Goal: Task Accomplishment & Management: Complete application form

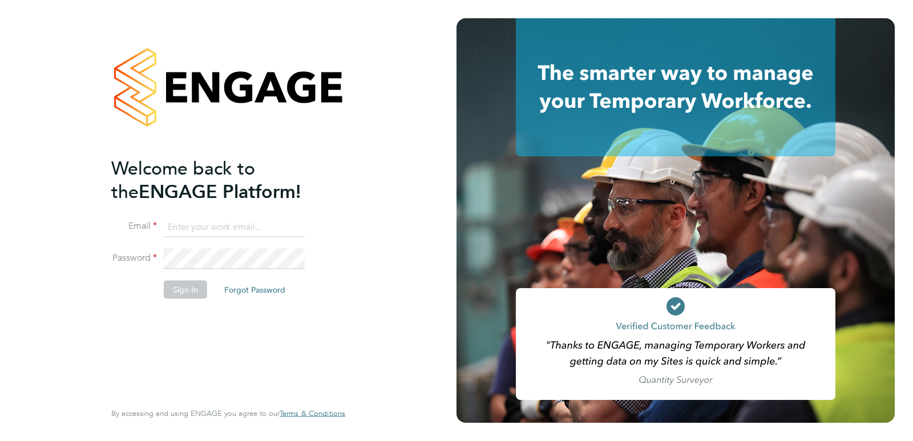
type input "claire.smee@bluearrow.co.uk"
click at [171, 290] on button "Sign In" at bounding box center [185, 290] width 43 height 18
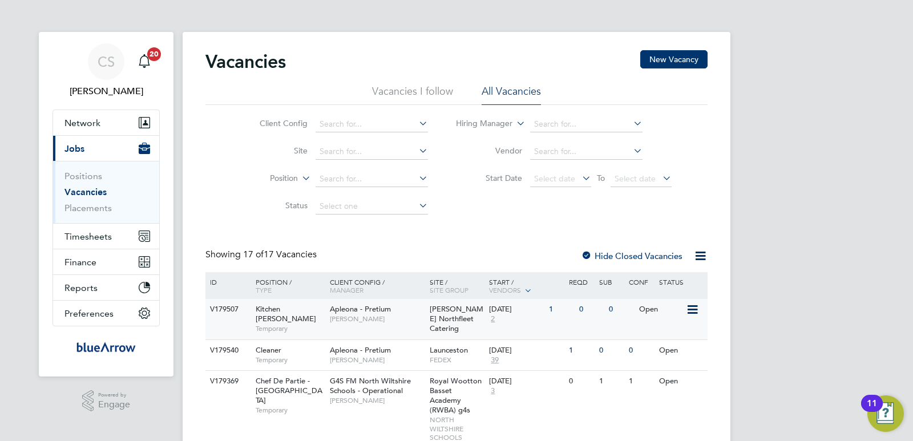
click at [423, 323] on span "[PERSON_NAME]" at bounding box center [377, 319] width 94 height 9
click at [95, 126] on span "Network" at bounding box center [83, 123] width 36 height 11
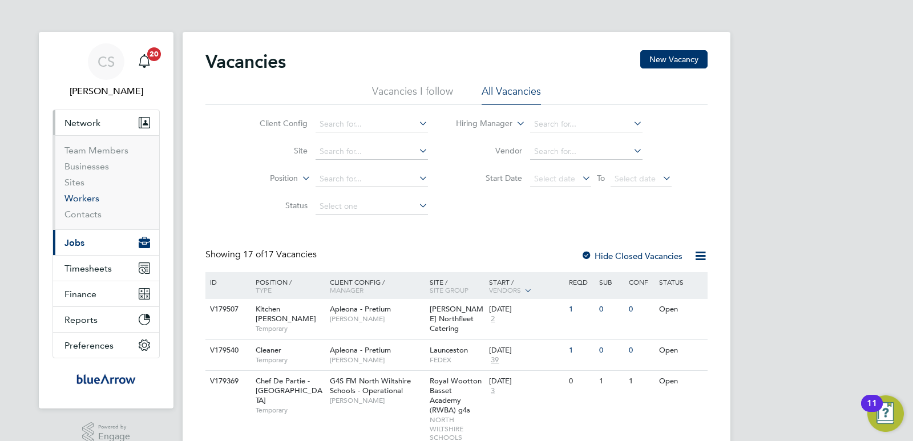
click at [91, 194] on link "Workers" at bounding box center [82, 198] width 35 height 11
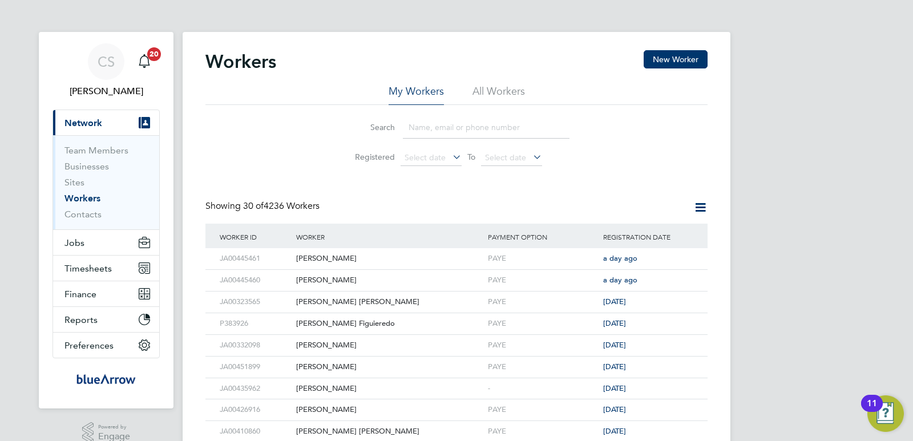
click at [424, 133] on input at bounding box center [486, 127] width 167 height 22
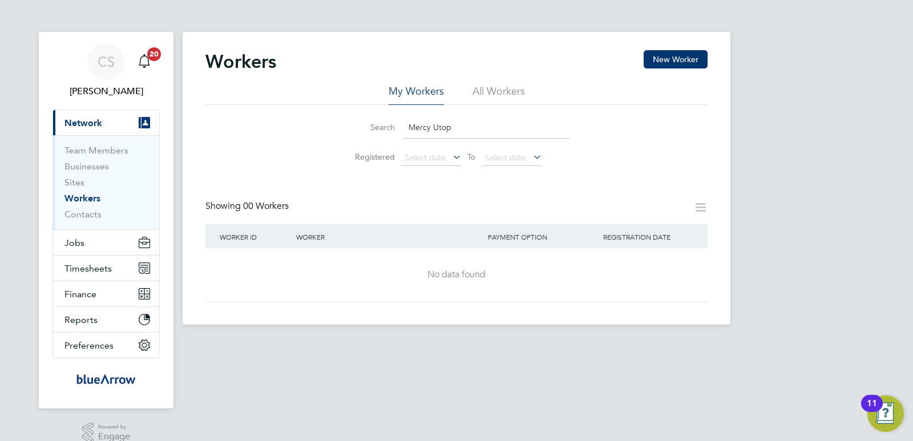
type input "Mercy Utop"
click at [692, 59] on button "New Worker" at bounding box center [676, 59] width 64 height 18
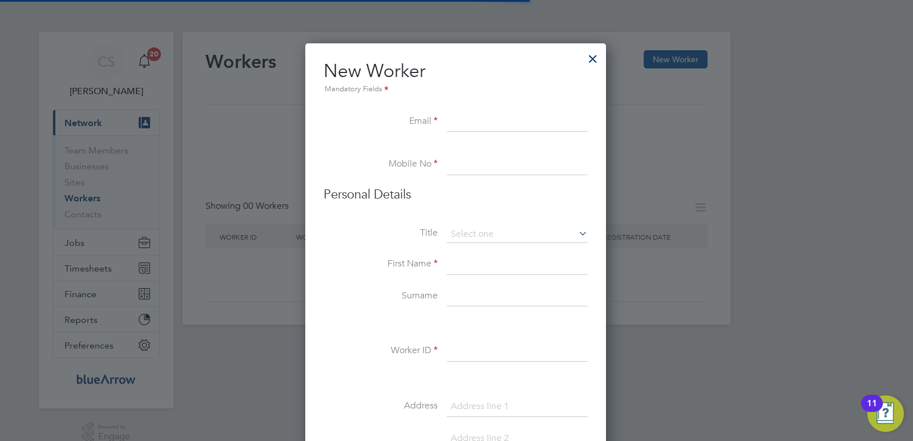
scroll to position [972, 303]
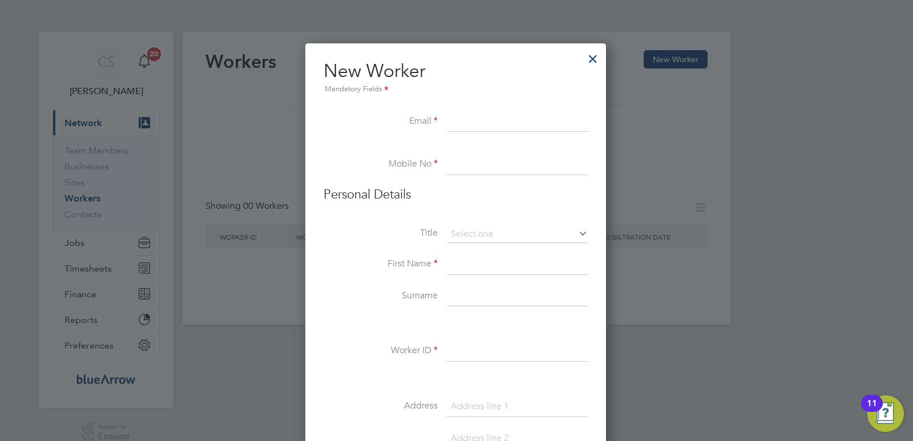
click at [450, 126] on input at bounding box center [517, 122] width 141 height 21
paste input "[EMAIL_ADDRESS][DOMAIN_NAME]"
type input "[EMAIL_ADDRESS][DOMAIN_NAME]"
click at [453, 165] on input at bounding box center [517, 165] width 141 height 21
paste input "7440 253272"
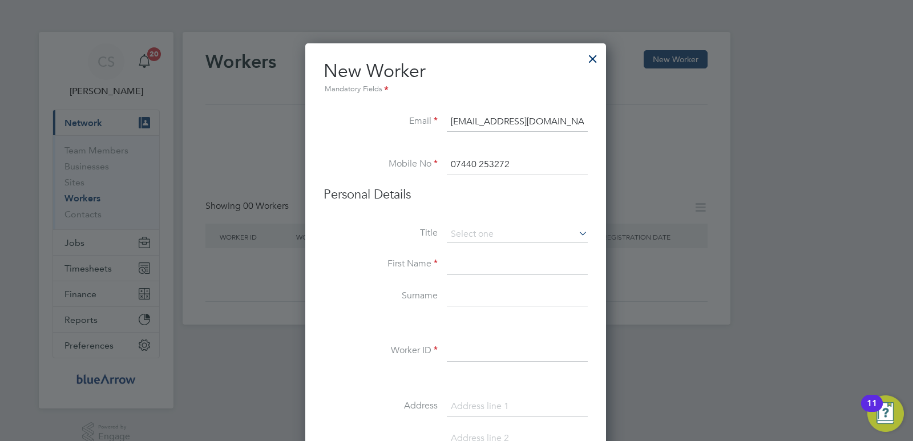
type input "07440 253272"
click at [473, 263] on input at bounding box center [517, 265] width 141 height 21
type input "Mercy"
click at [474, 287] on input at bounding box center [517, 297] width 141 height 21
type input "Utomi"
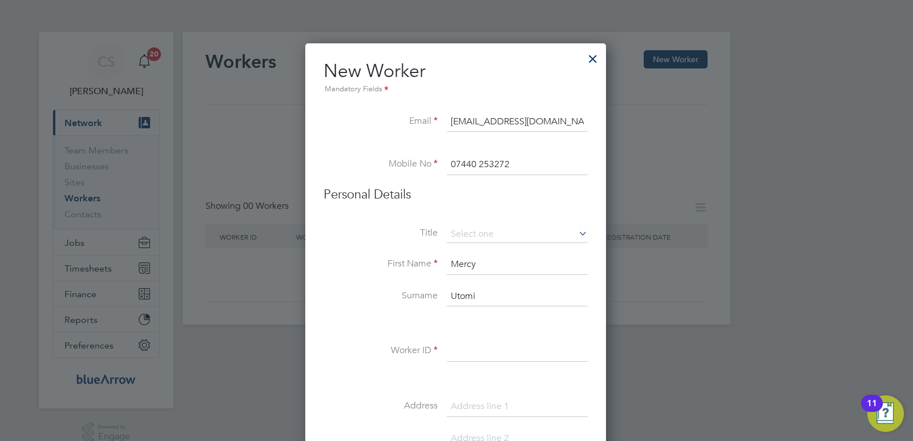
click at [457, 349] on input at bounding box center [517, 351] width 141 height 21
paste input "JA00393763"
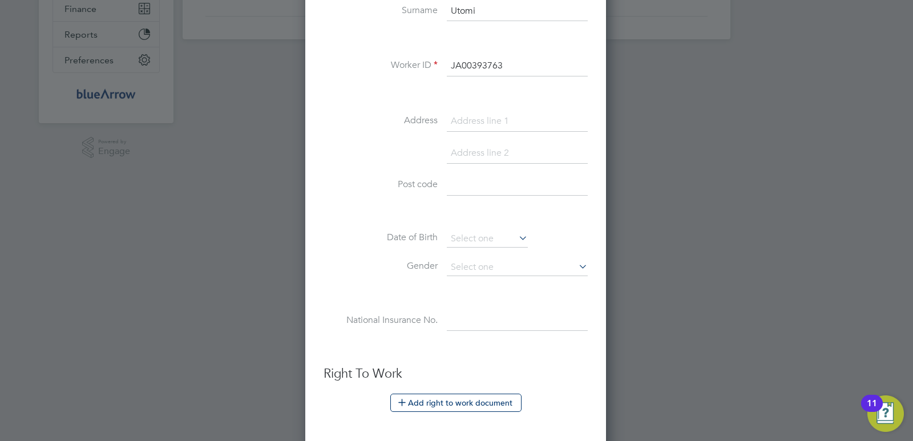
scroll to position [342, 0]
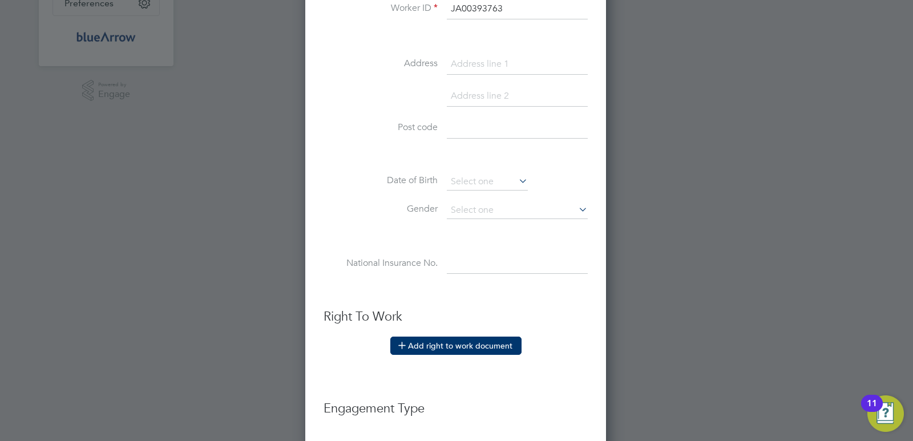
type input "JA00393763"
click at [458, 346] on button "Add right to work document" at bounding box center [455, 346] width 131 height 18
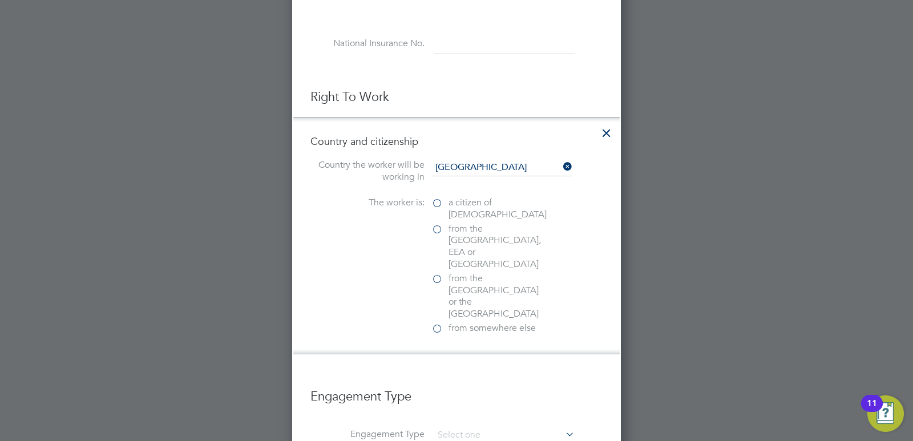
scroll to position [571, 0]
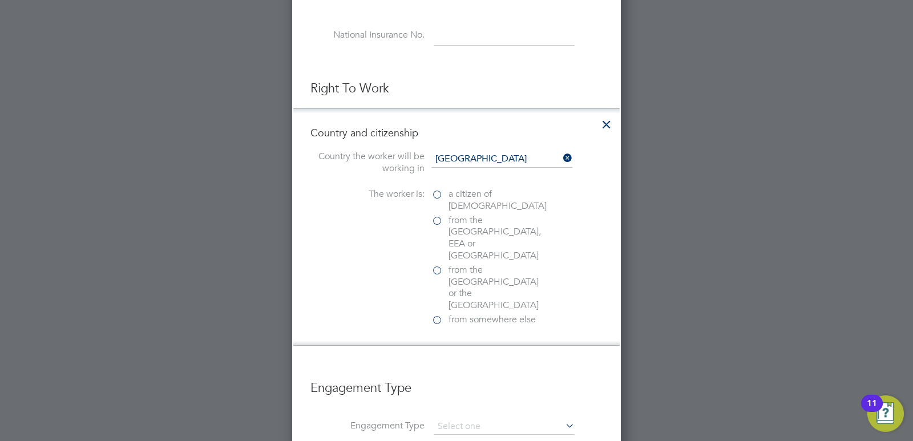
click at [439, 314] on label "from somewhere else" at bounding box center [489, 320] width 114 height 12
click at [0, 0] on input "from somewhere else" at bounding box center [0, 0] width 0 height 0
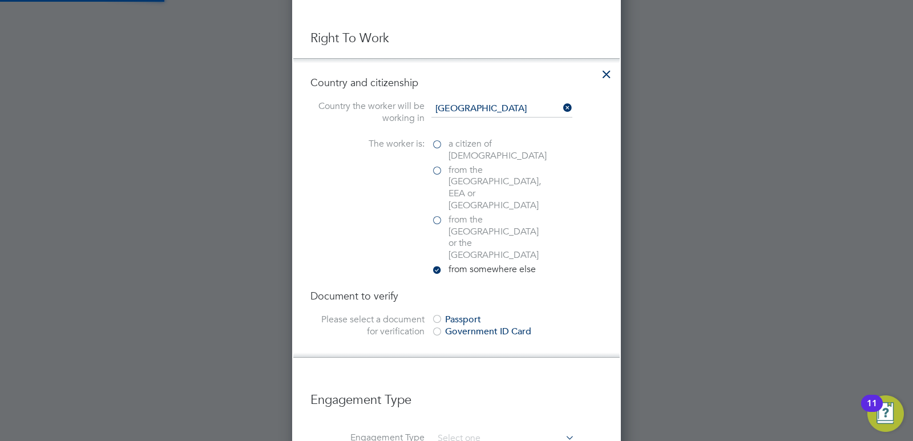
scroll to position [742, 0]
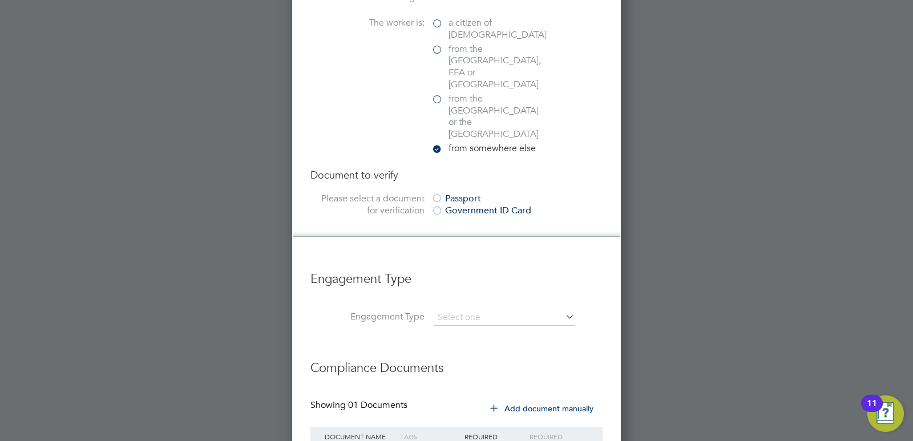
click at [432, 206] on div at bounding box center [437, 211] width 11 height 11
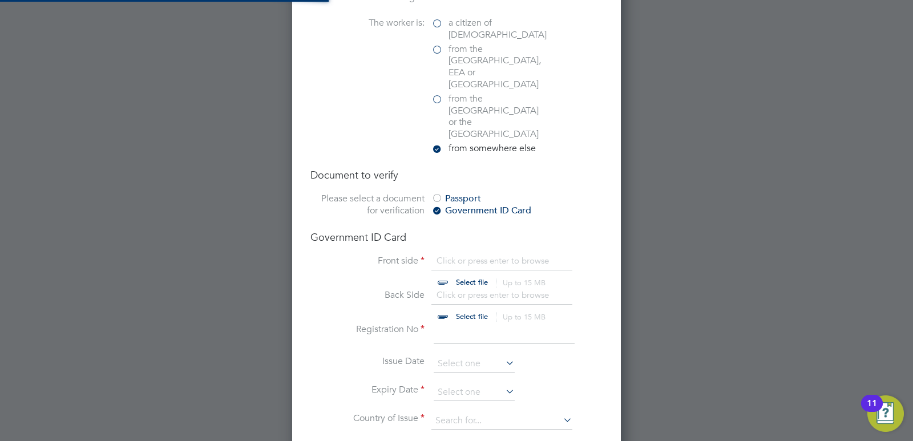
scroll to position [1458, 329]
click at [446, 255] on input "file" at bounding box center [482, 272] width 179 height 34
type input "C:\fakepath\Utomi Mercy Obed right_to_work_check - 2025-01-17T110443.544.pdf"
click at [442, 289] on input "file" at bounding box center [482, 306] width 179 height 34
type input "C:\fakepath\Utomi Mercy Obed right_to_work_check - 2025-01-17T110443.544.pdf"
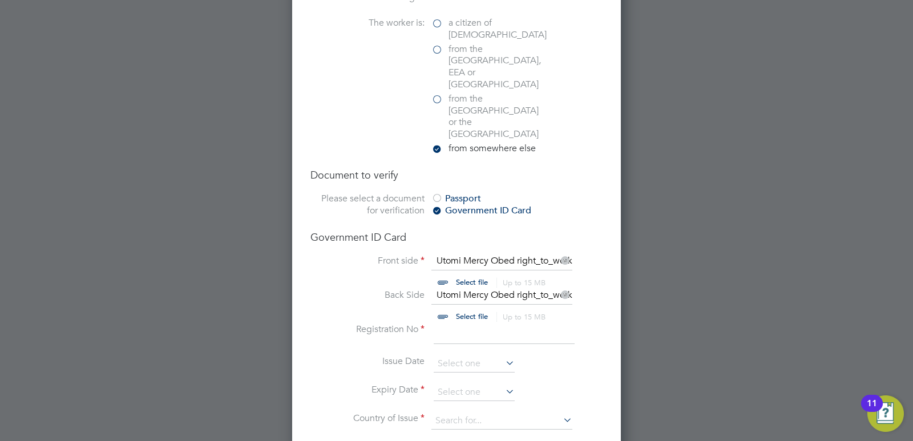
click at [452, 324] on input at bounding box center [504, 334] width 141 height 21
type input "WE-6N4YD53-NM"
click at [487, 356] on input at bounding box center [474, 364] width 81 height 17
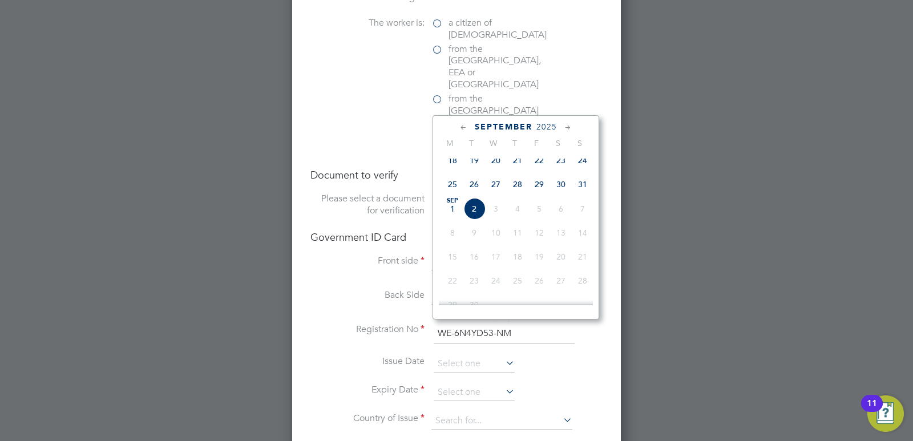
click at [549, 127] on span "2025" at bounding box center [547, 127] width 21 height 10
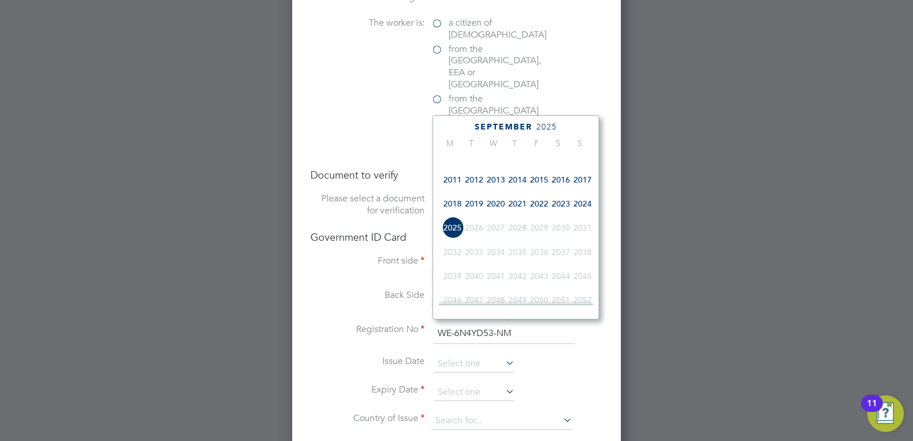
click at [586, 207] on span "2024" at bounding box center [583, 204] width 22 height 22
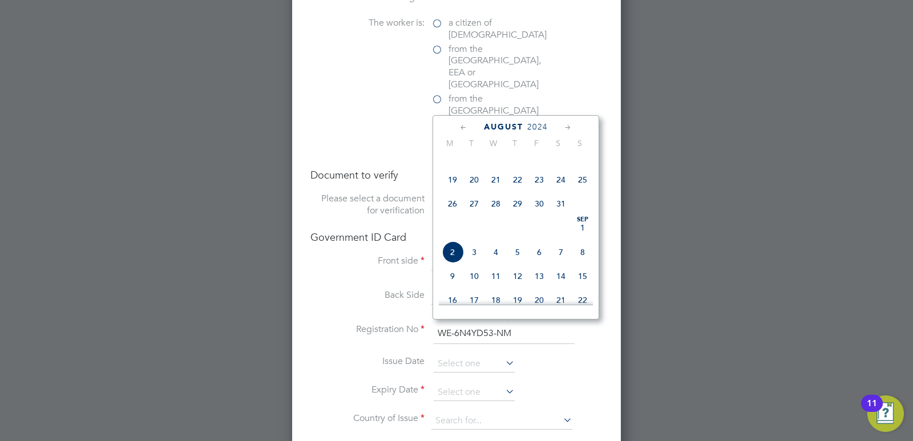
click at [566, 127] on icon at bounding box center [568, 128] width 11 height 13
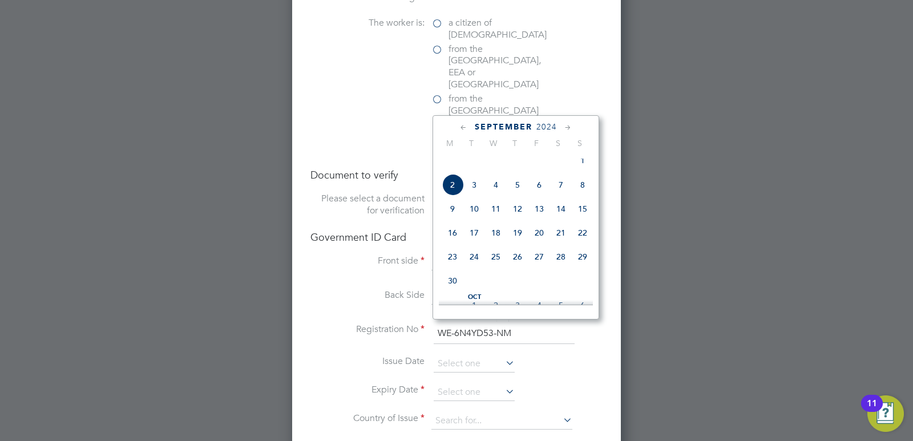
click at [566, 127] on icon at bounding box center [568, 128] width 11 height 13
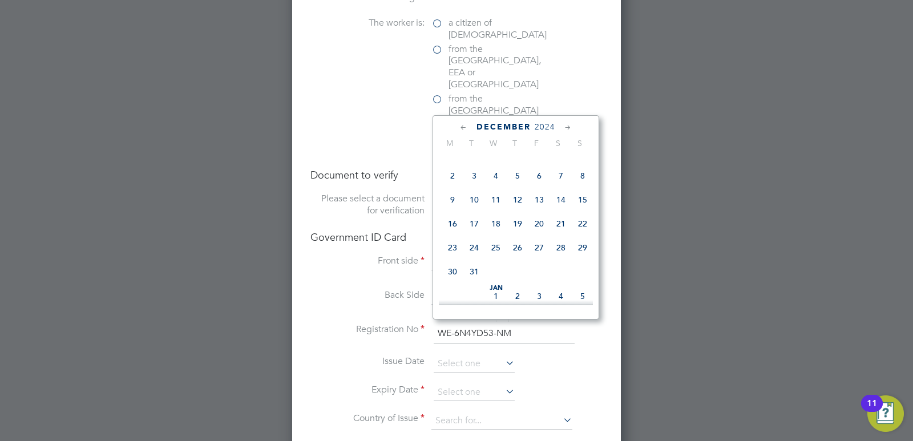
click at [448, 283] on span "30" at bounding box center [453, 272] width 22 height 22
type input "30 Dec 2024"
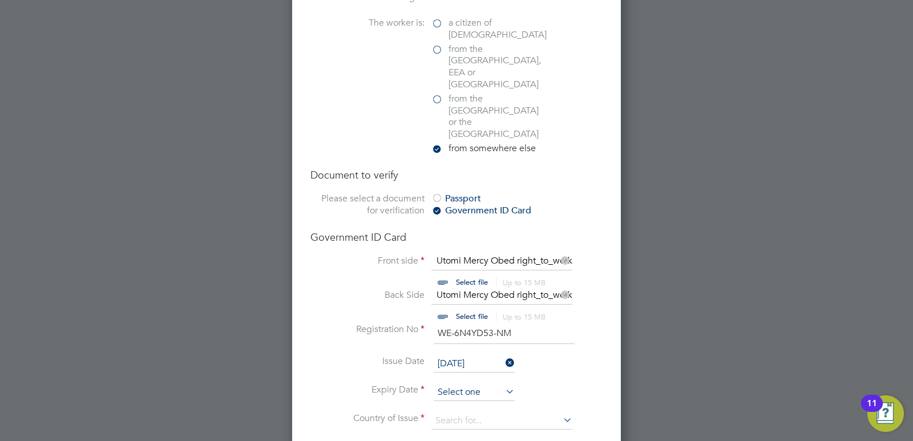
click at [498, 384] on input at bounding box center [474, 392] width 81 height 17
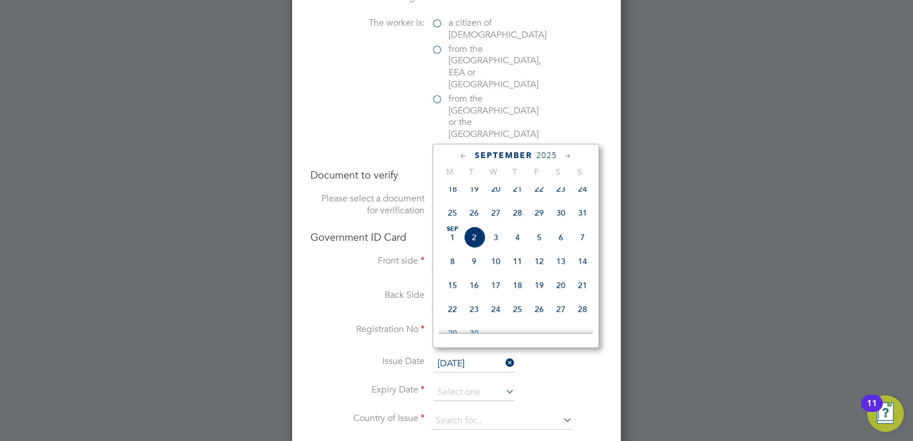
click at [549, 157] on span "2025" at bounding box center [547, 156] width 21 height 10
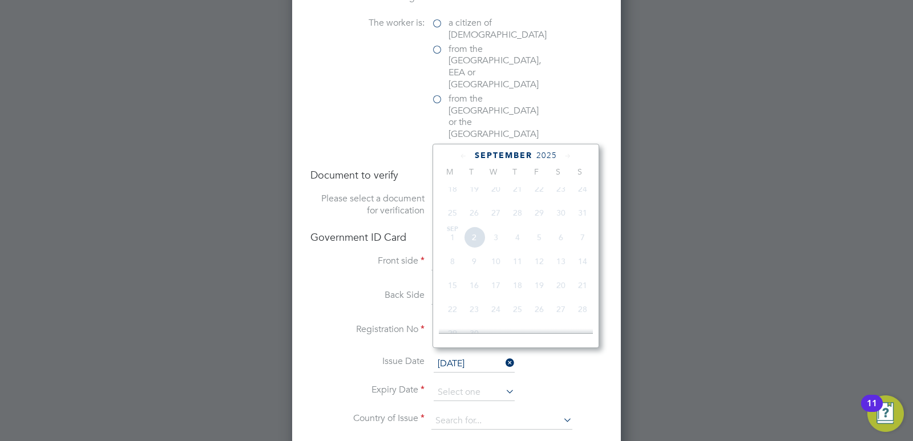
scroll to position [303, 0]
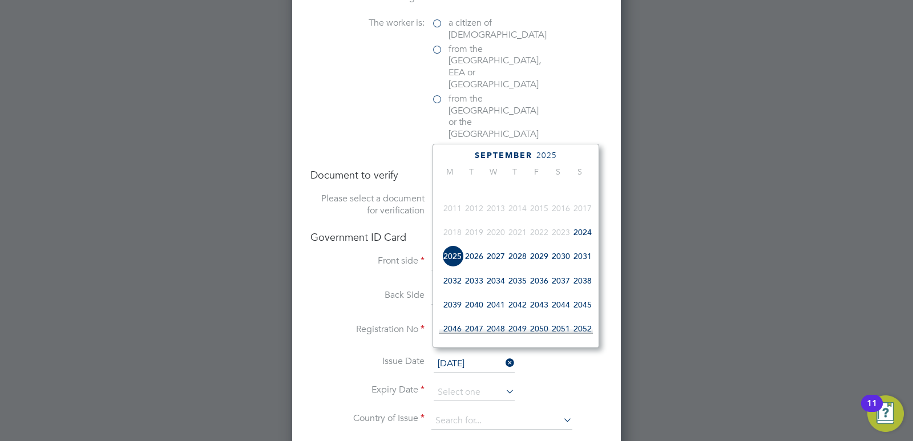
click at [475, 260] on span "2026" at bounding box center [474, 256] width 22 height 22
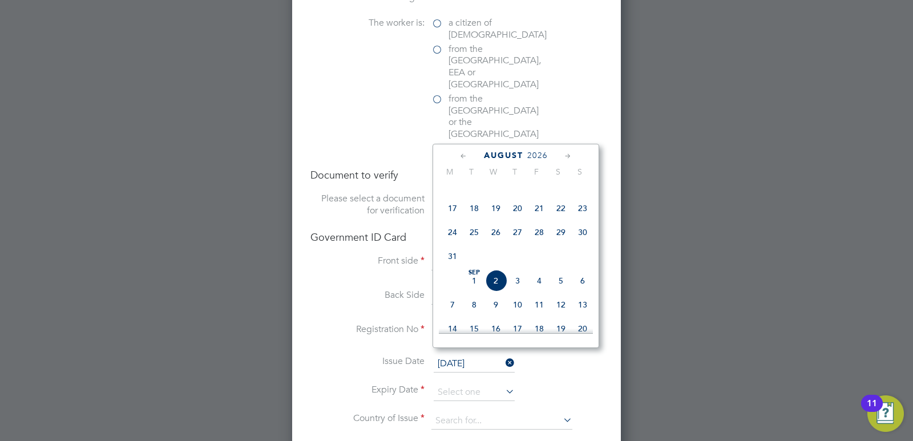
click at [569, 156] on icon at bounding box center [568, 156] width 11 height 13
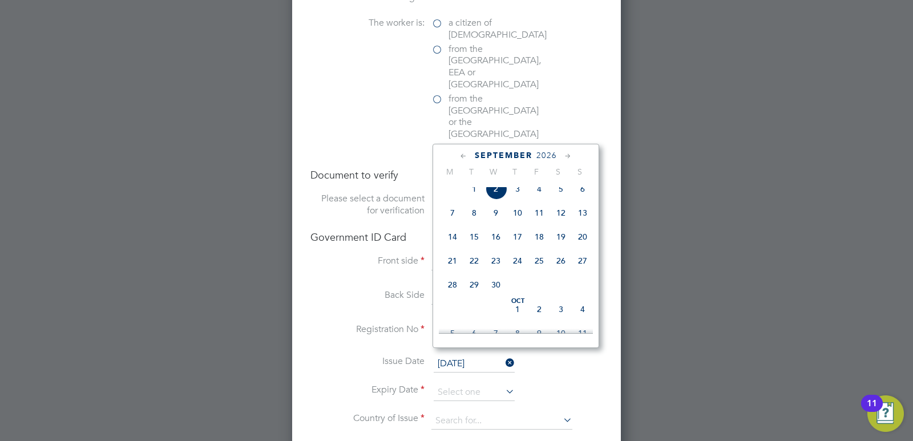
click at [569, 156] on icon at bounding box center [568, 156] width 11 height 13
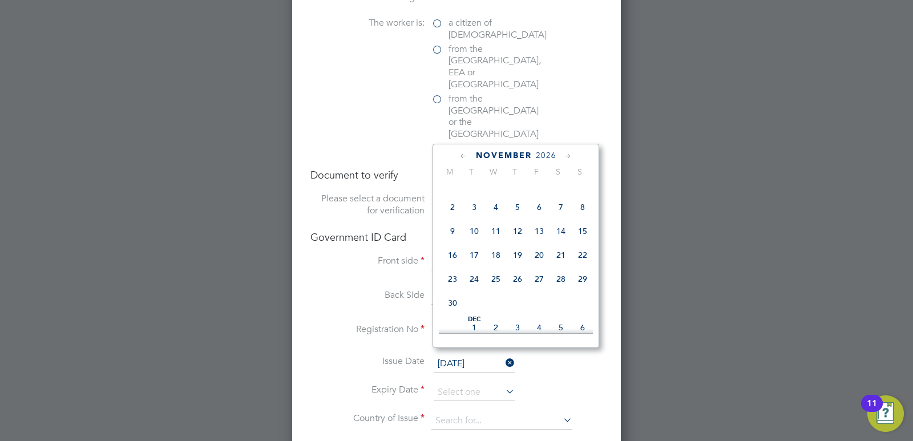
click at [569, 156] on icon at bounding box center [568, 156] width 11 height 13
click at [501, 309] on span "30" at bounding box center [496, 299] width 22 height 22
type input "30 Dec 2026"
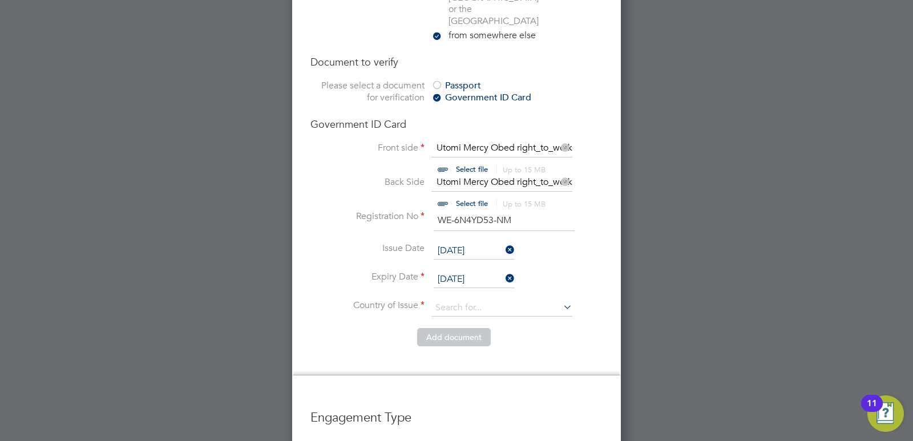
scroll to position [856, 0]
click at [463, 299] on input at bounding box center [502, 307] width 141 height 17
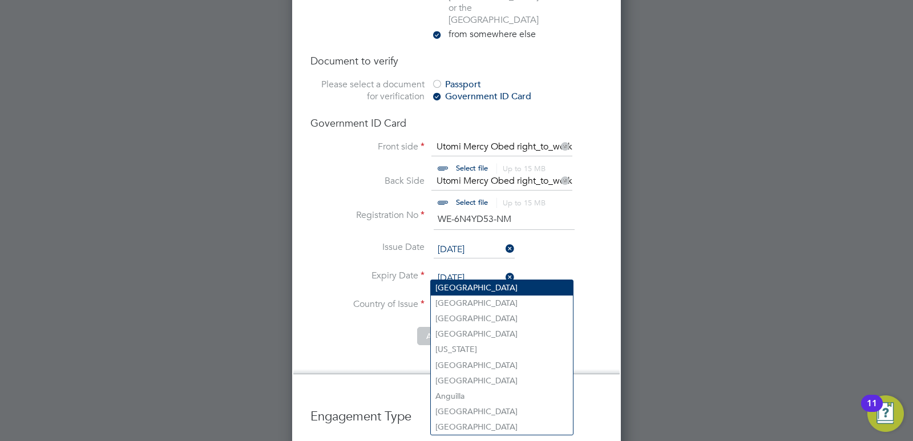
type input "[GEOGRAPHIC_DATA]"
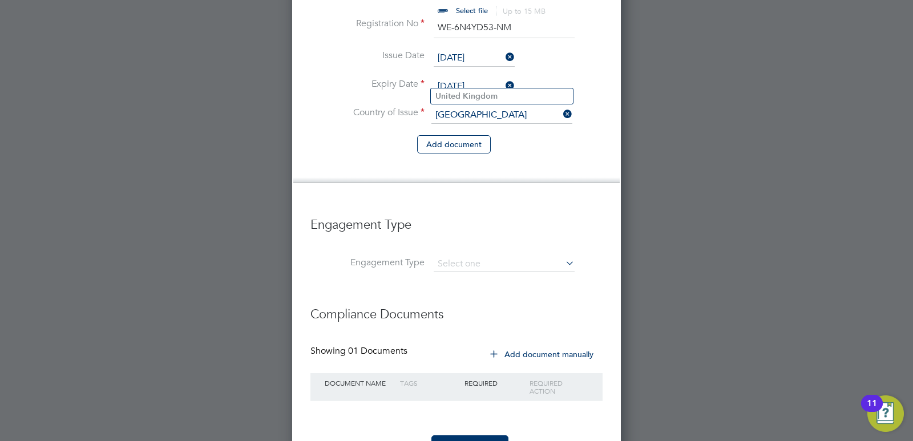
scroll to position [1059, 0]
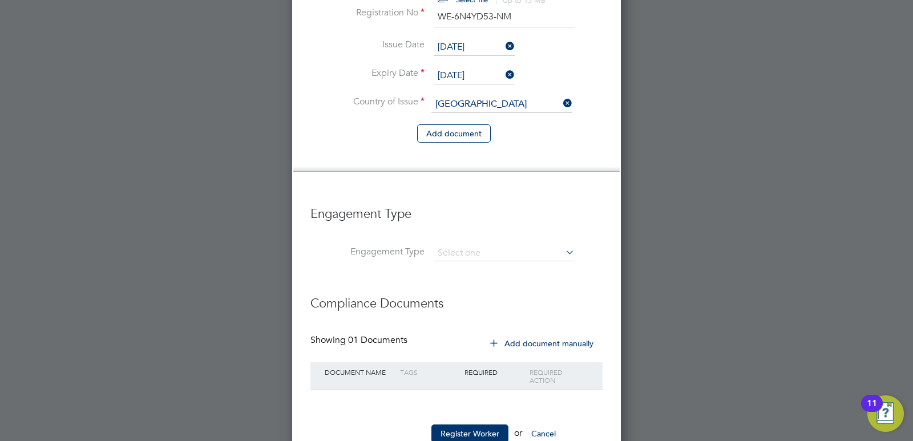
click at [542, 334] on button "Add document manually" at bounding box center [542, 343] width 120 height 18
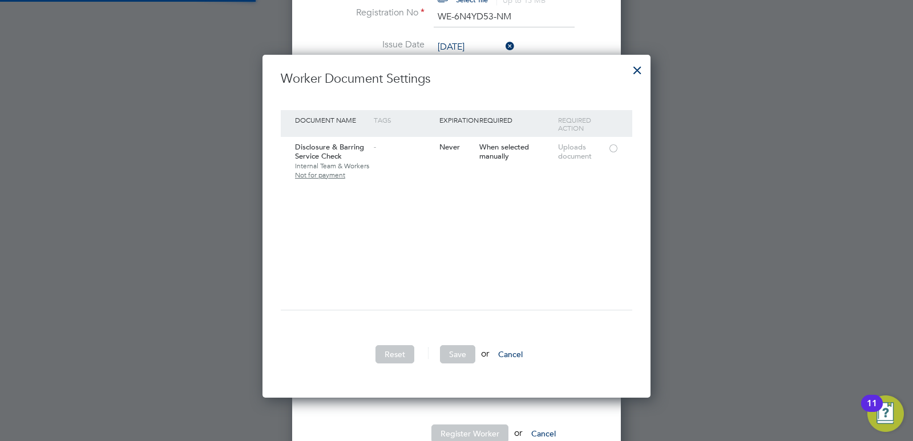
scroll to position [344, 388]
click at [517, 354] on button "Cancel" at bounding box center [510, 354] width 43 height 18
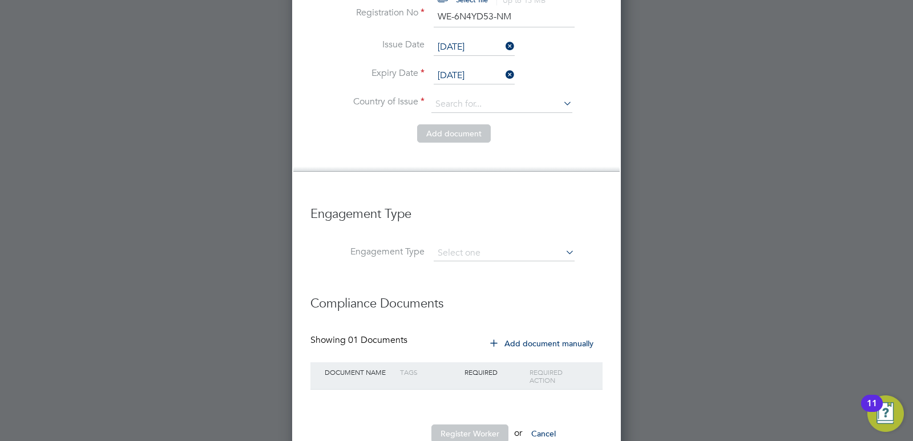
click at [480, 425] on button "Register Worker" at bounding box center [470, 434] width 77 height 18
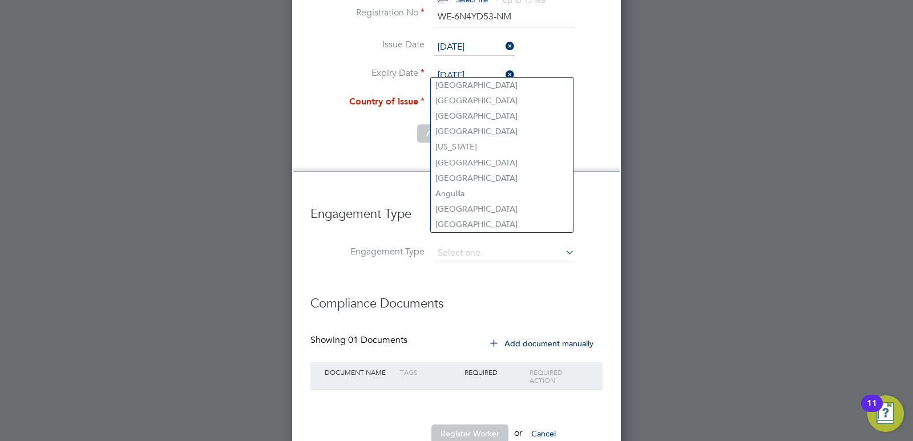
click at [500, 96] on input at bounding box center [502, 104] width 141 height 17
type input "[GEOGRAPHIC_DATA]"
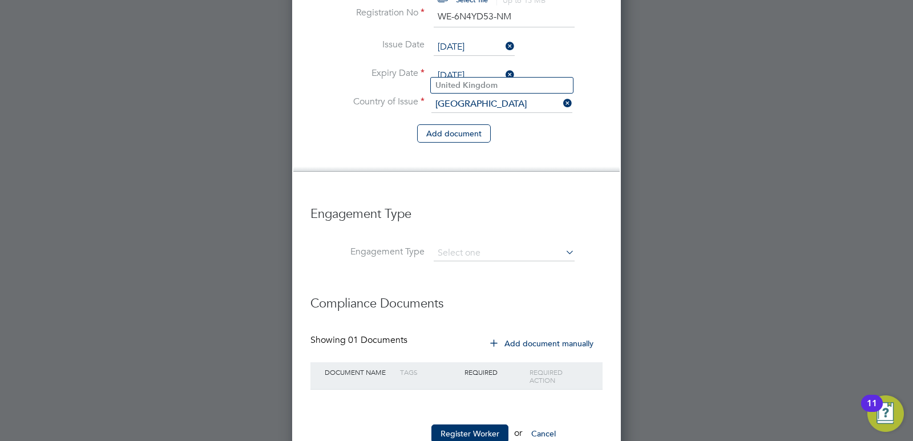
click at [468, 81] on b "Kingdom" at bounding box center [480, 85] width 35 height 10
click at [487, 425] on button "Register Worker" at bounding box center [470, 434] width 77 height 18
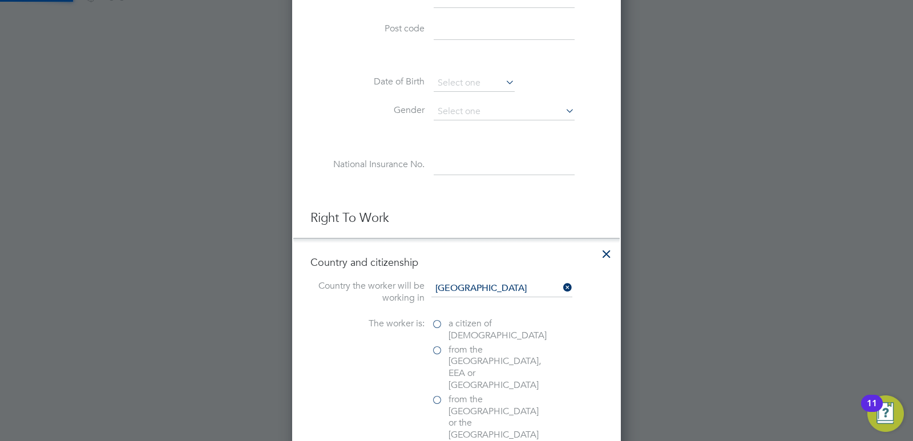
scroll to position [0, 0]
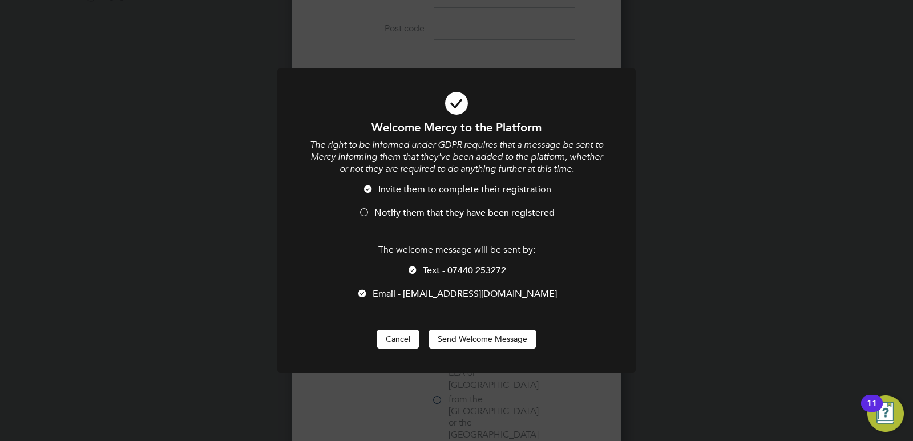
click at [386, 340] on button "Cancel" at bounding box center [398, 339] width 43 height 18
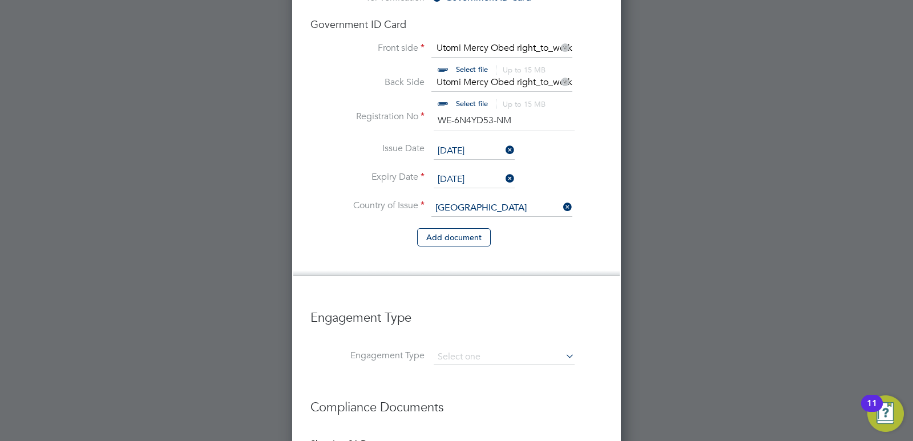
scroll to position [1059, 0]
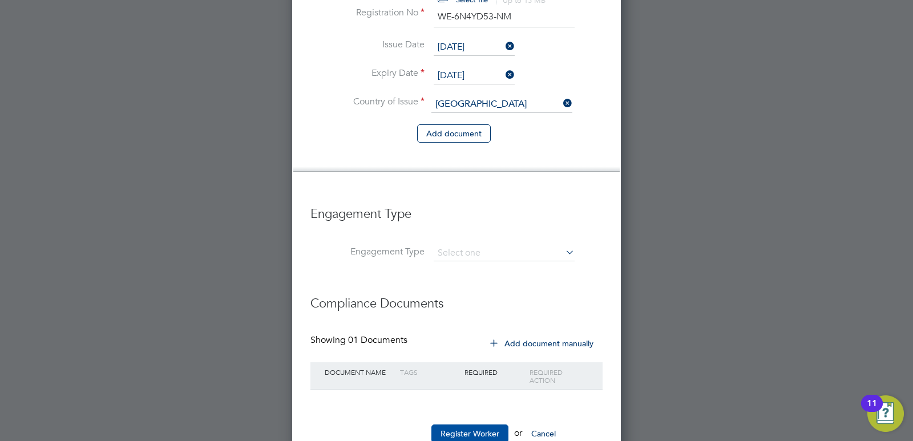
click at [473, 425] on button "Register Worker" at bounding box center [470, 434] width 77 height 18
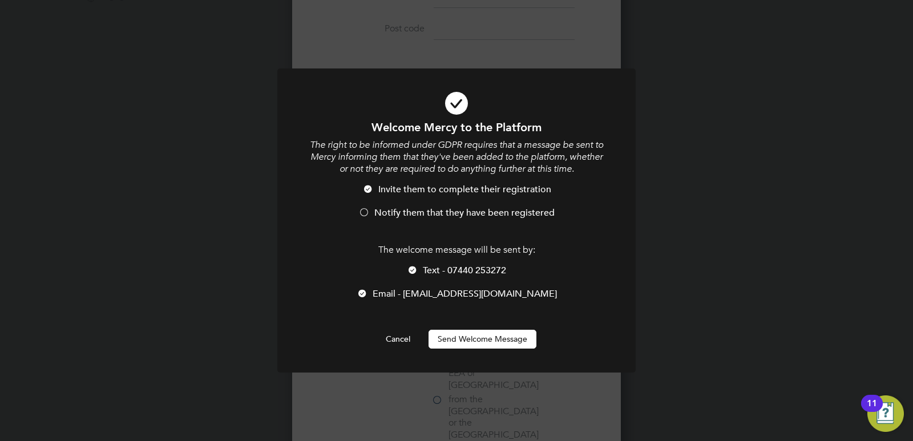
click at [462, 339] on button "Send Welcome Message" at bounding box center [483, 339] width 108 height 18
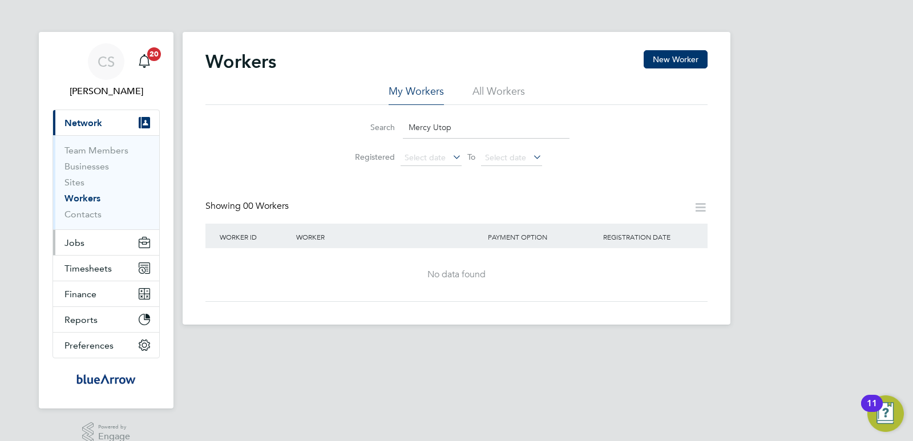
click at [72, 241] on span "Jobs" at bounding box center [75, 242] width 20 height 11
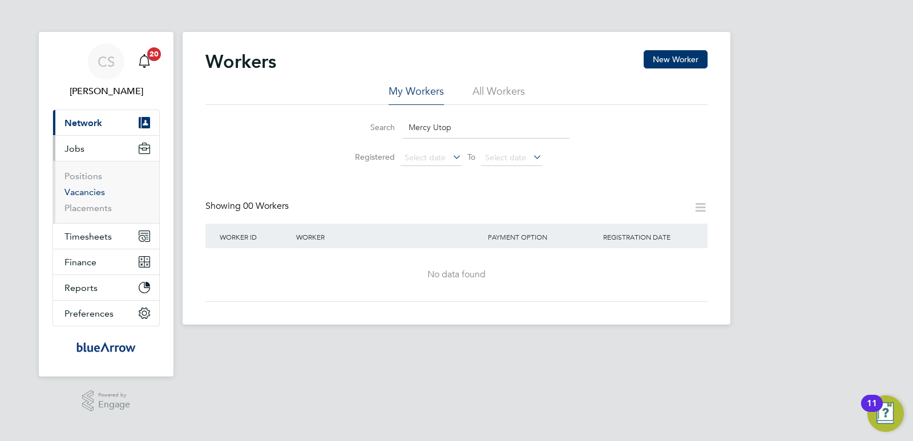
click at [95, 192] on link "Vacancies" at bounding box center [85, 192] width 41 height 11
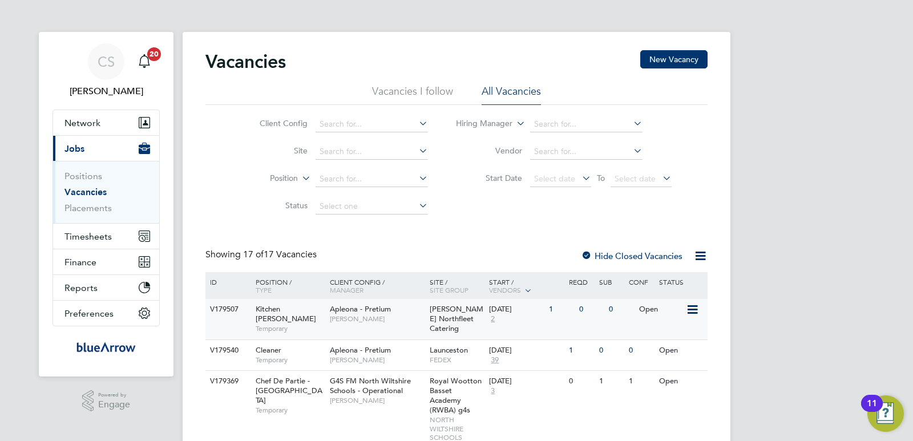
click at [692, 309] on icon at bounding box center [691, 310] width 11 height 14
click at [519, 325] on div "15 Sep 2025 2" at bounding box center [516, 314] width 60 height 31
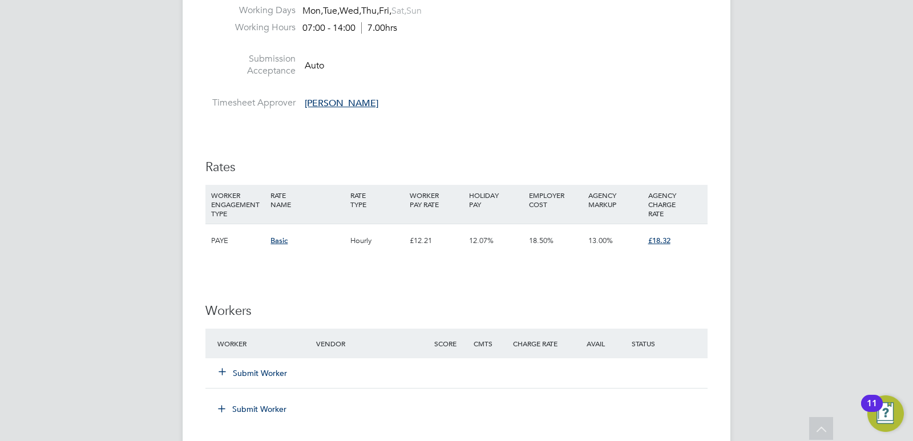
scroll to position [970, 0]
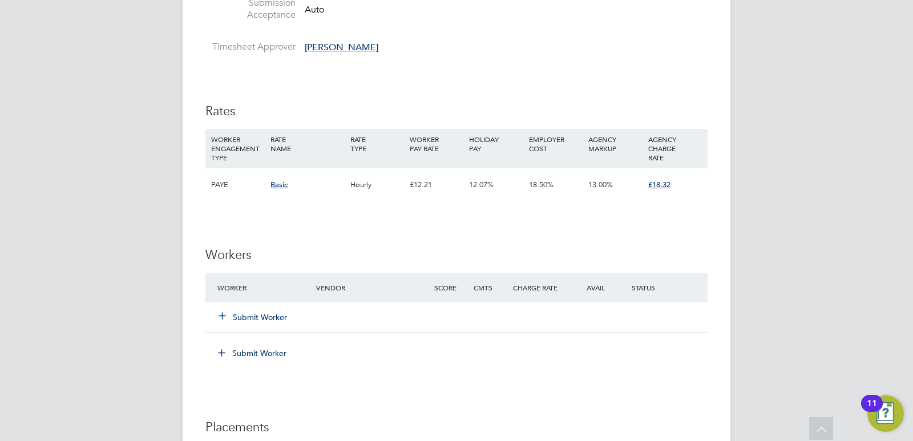
click at [268, 320] on button "Submit Worker" at bounding box center [253, 317] width 68 height 11
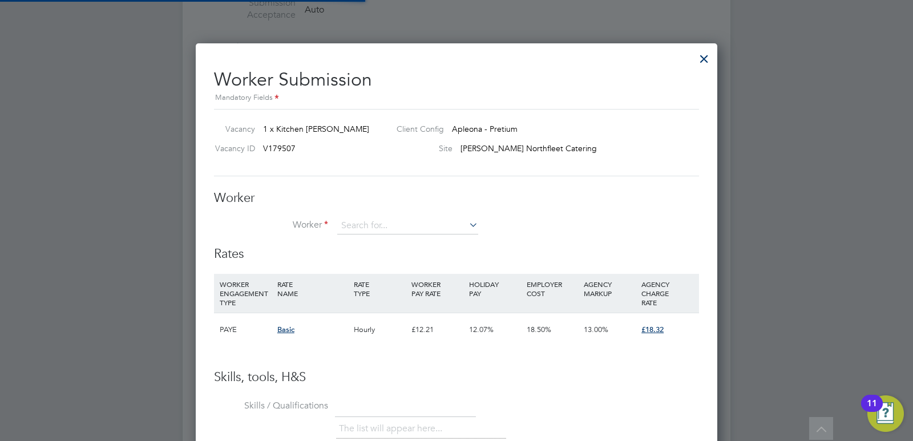
scroll to position [693, 522]
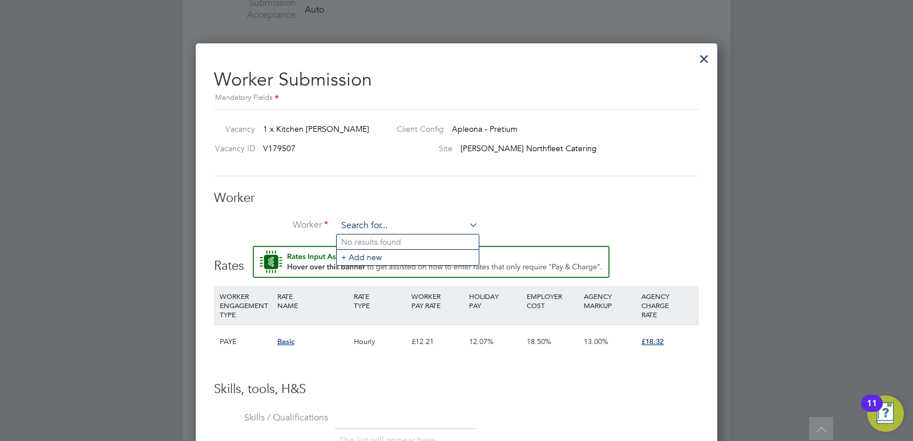
click at [352, 220] on input at bounding box center [407, 225] width 141 height 17
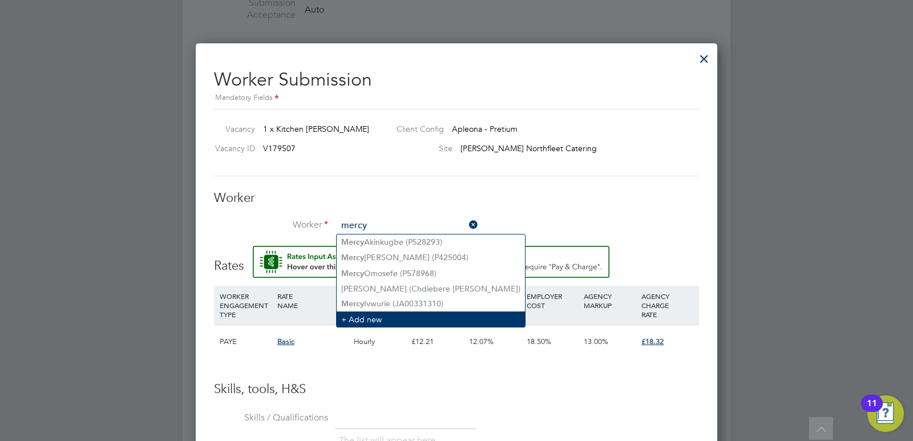
type input "mercy"
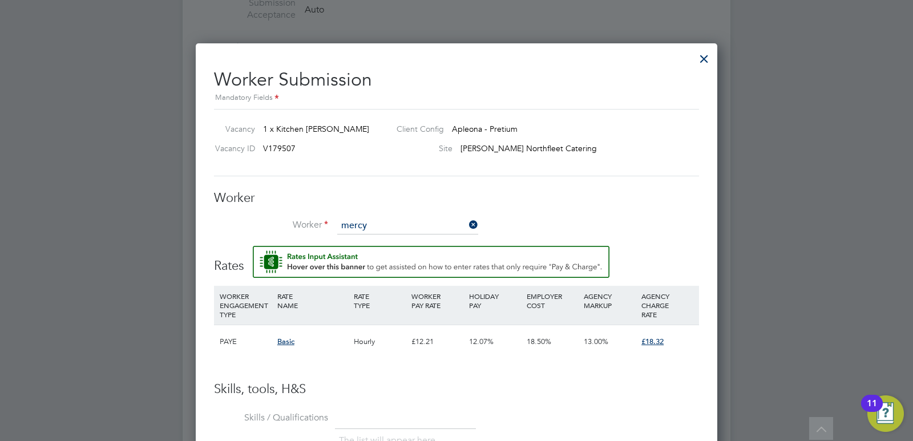
click at [382, 316] on li "+ Add new" at bounding box center [431, 319] width 188 height 15
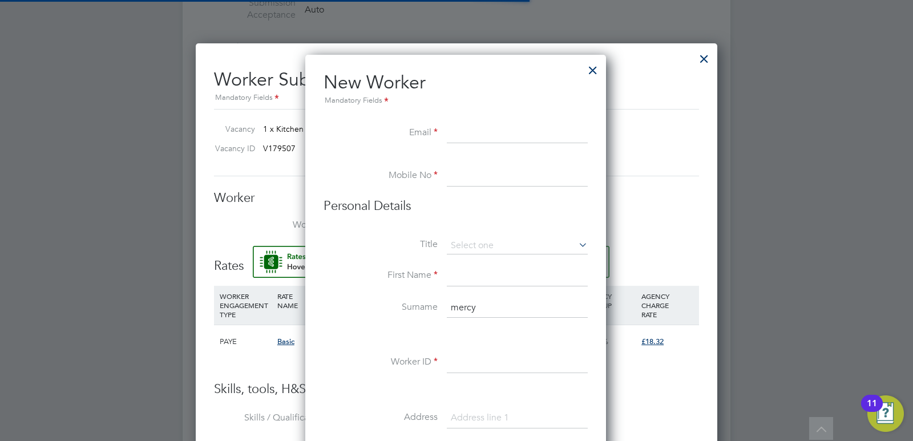
scroll to position [972, 303]
click at [461, 125] on input at bounding box center [517, 133] width 141 height 21
paste input "[EMAIL_ADDRESS][DOMAIN_NAME]"
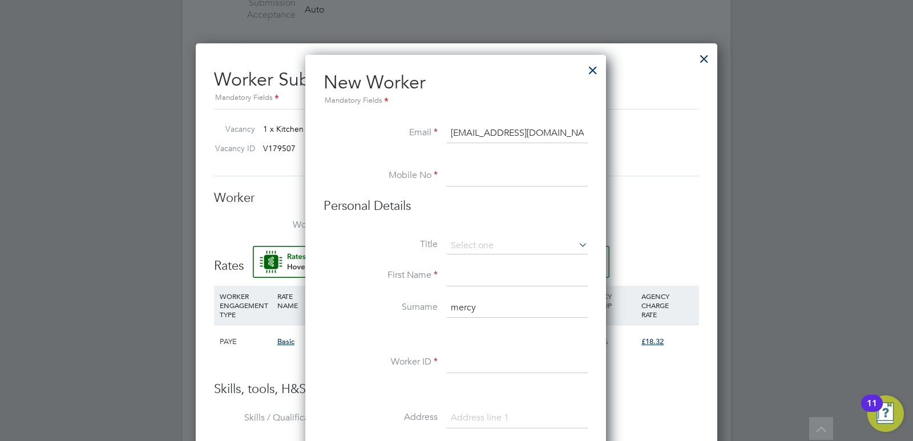
type input "[EMAIL_ADDRESS][DOMAIN_NAME]"
click at [469, 173] on input at bounding box center [517, 176] width 141 height 21
paste input "7440 253272"
type input "07440 253272"
drag, startPoint x: 487, startPoint y: 307, endPoint x: 438, endPoint y: 303, distance: 49.3
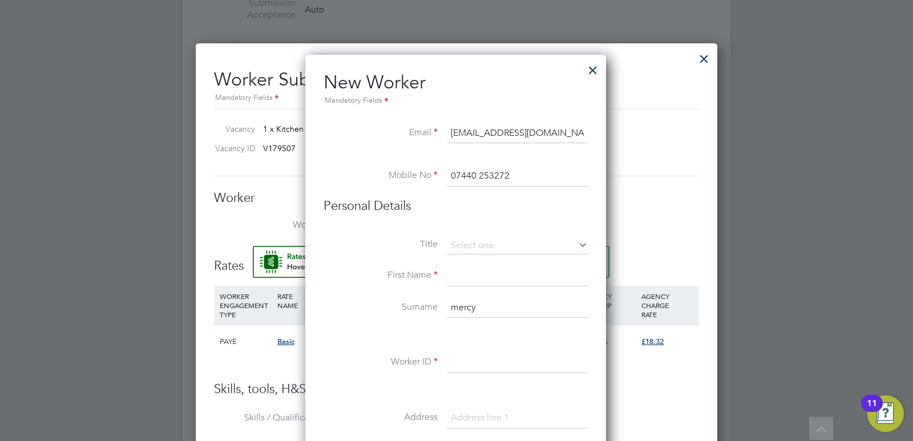
click at [438, 303] on li "Surname mercy" at bounding box center [456, 314] width 264 height 32
click at [474, 280] on input at bounding box center [517, 276] width 141 height 21
paste input "mercy"
click at [459, 278] on input "mercy" at bounding box center [517, 276] width 141 height 21
type input "Mercy"
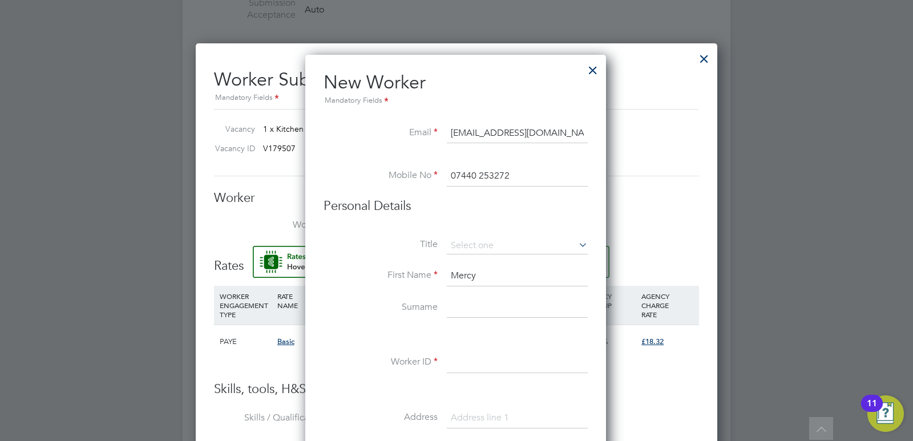
click at [463, 304] on input at bounding box center [517, 308] width 141 height 21
type input "Utomi"
click at [463, 358] on input at bounding box center [517, 363] width 141 height 21
paste input "JA00393763"
type input "JA00393763"
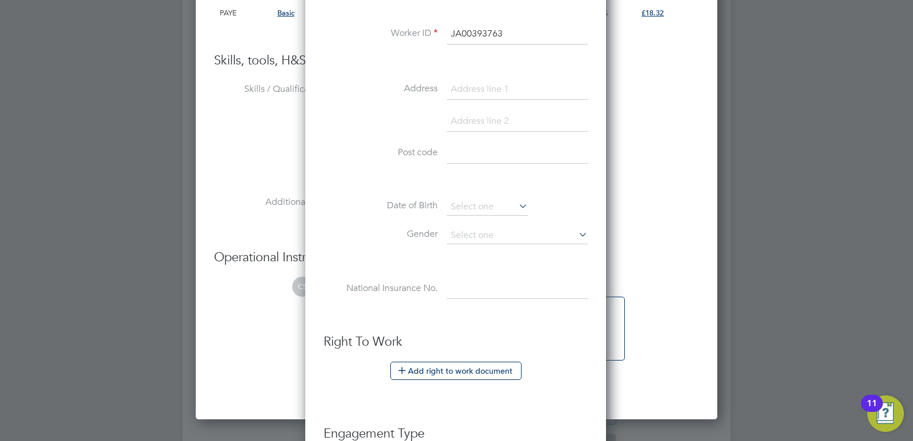
scroll to position [1313, 0]
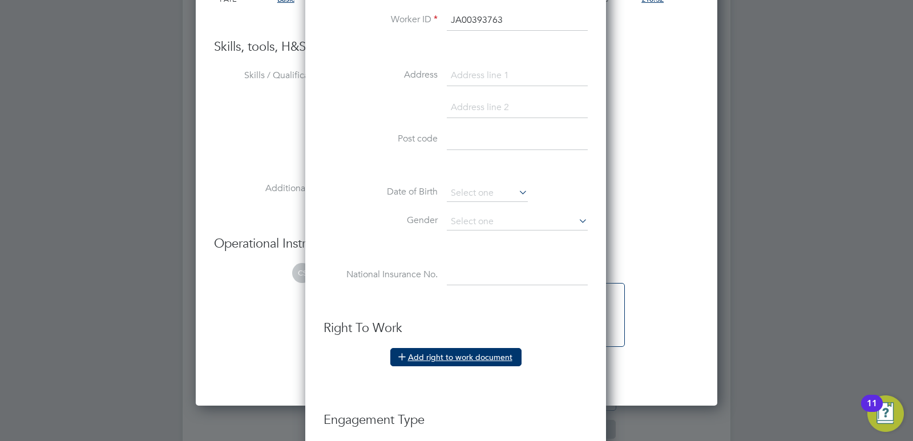
click at [438, 359] on button "Add right to work document" at bounding box center [455, 357] width 131 height 18
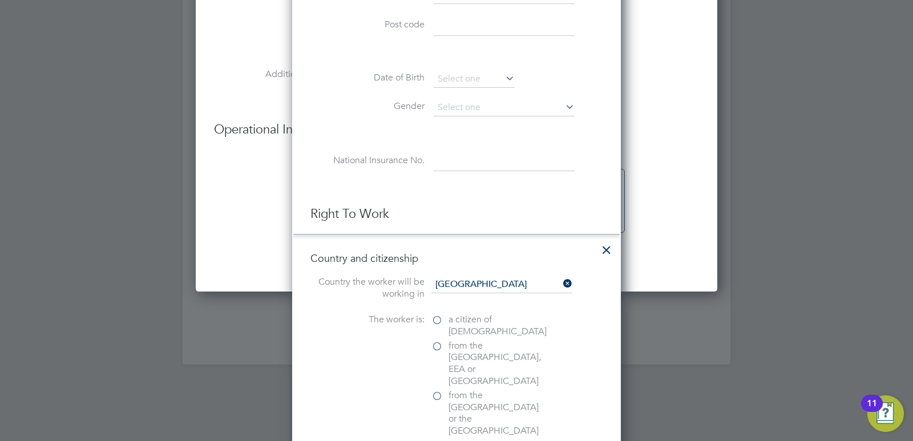
scroll to position [1541, 0]
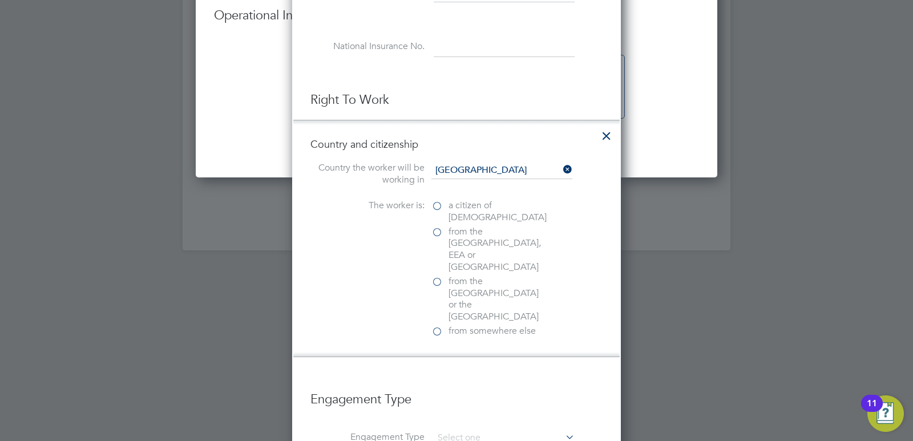
click at [437, 325] on label "from somewhere else" at bounding box center [489, 331] width 114 height 12
click at [0, 0] on input "from somewhere else" at bounding box center [0, 0] width 0 height 0
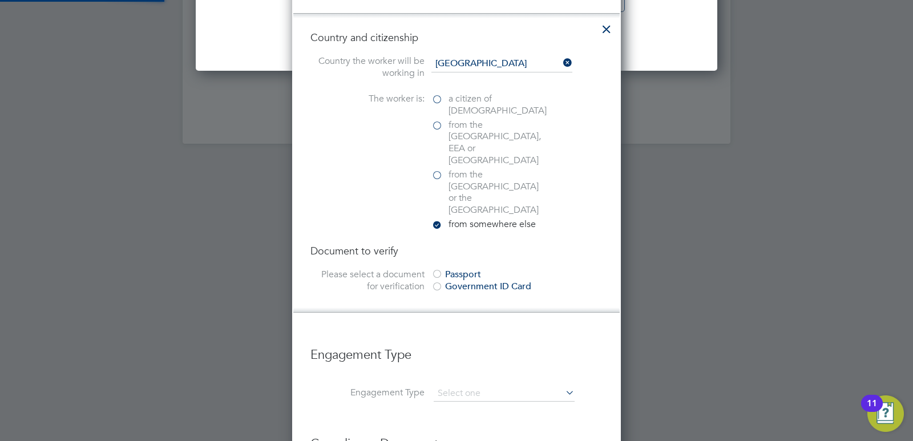
scroll to position [1655, 0]
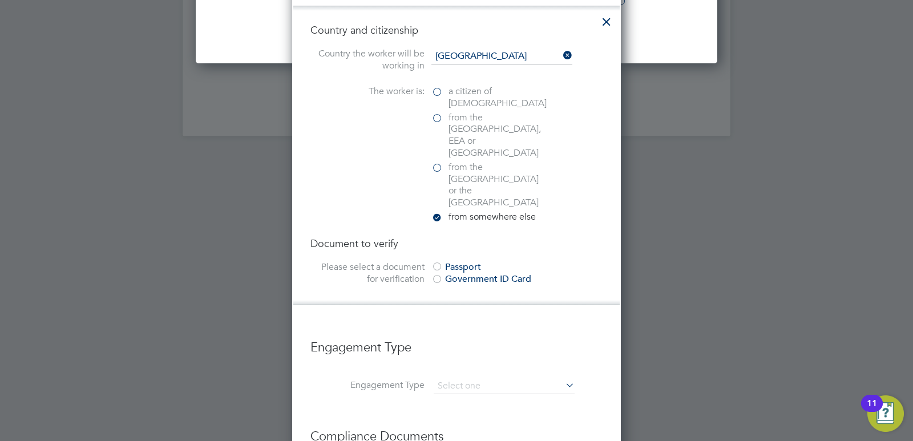
click at [436, 275] on div at bounding box center [437, 280] width 11 height 11
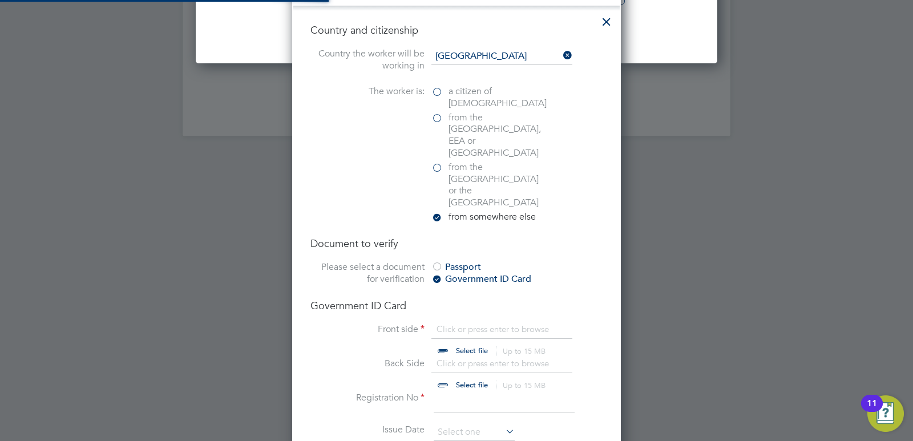
scroll to position [15, 142]
click at [458, 324] on input "file" at bounding box center [482, 341] width 179 height 34
type input "C:\fakepath\Utomi Mercy Obed right_to_work_check - 2025-01-17T110443.544.pdf"
click at [438, 324] on input "file" at bounding box center [482, 341] width 179 height 34
type input "C:\fakepath\Utomi Mercy Obed right_to_work_check - 2025-01-17T110443.544.pdf"
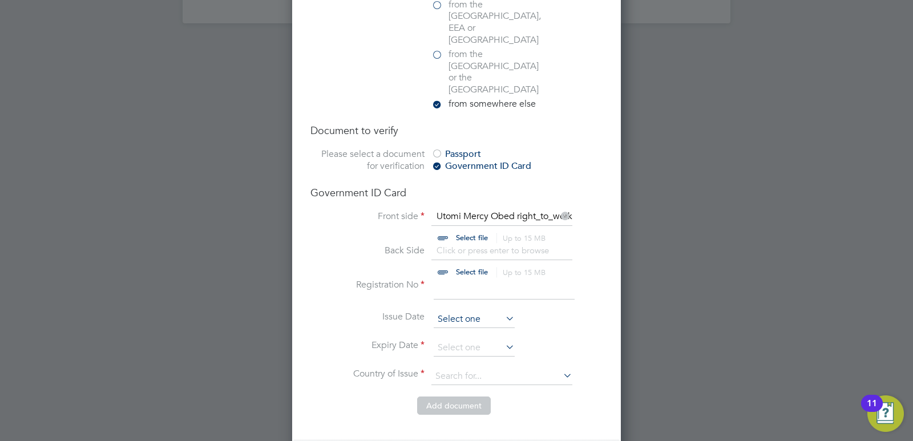
scroll to position [1770, 0]
click at [442, 244] on input "file" at bounding box center [482, 261] width 179 height 34
type input "C:\fakepath\Utomi Mercy Obed right_to_work_check - 2025-01-17T110443.544.pdf"
click at [479, 278] on input at bounding box center [504, 288] width 141 height 21
type input "WE-6N4YD53-NM"
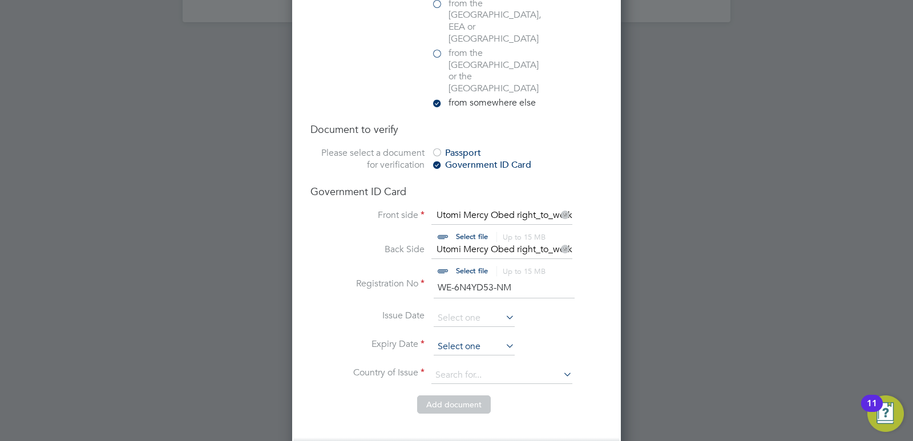
click at [503, 338] on input at bounding box center [474, 346] width 81 height 17
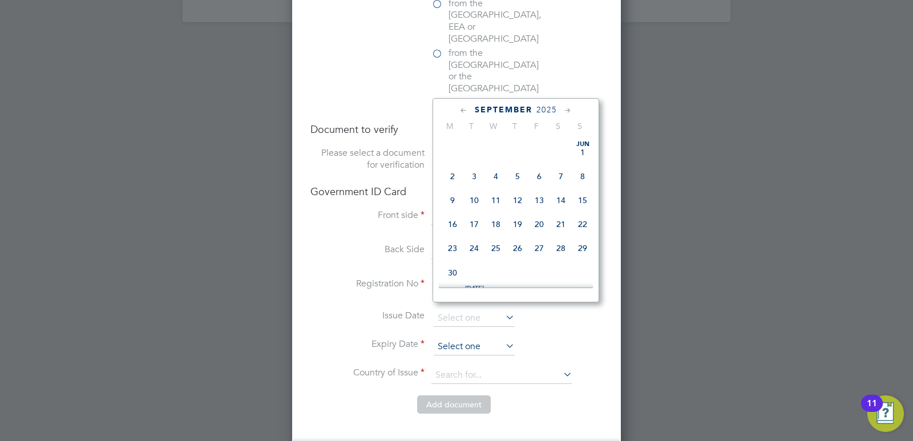
scroll to position [346, 0]
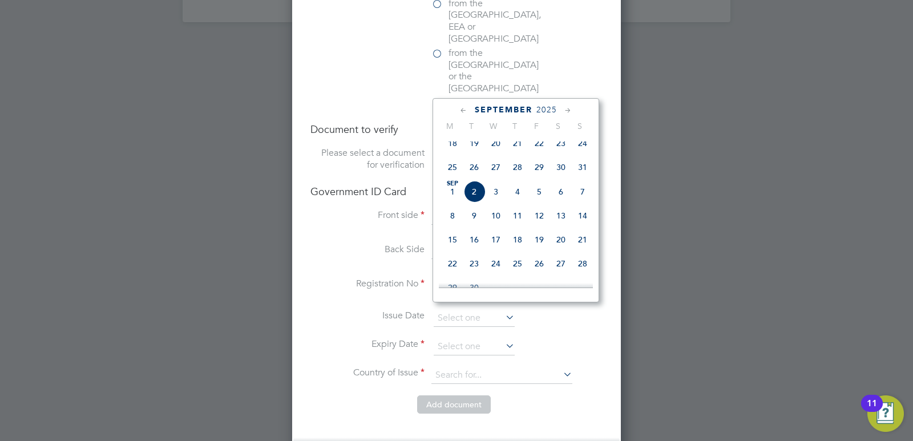
click at [546, 108] on span "2025" at bounding box center [547, 110] width 21 height 10
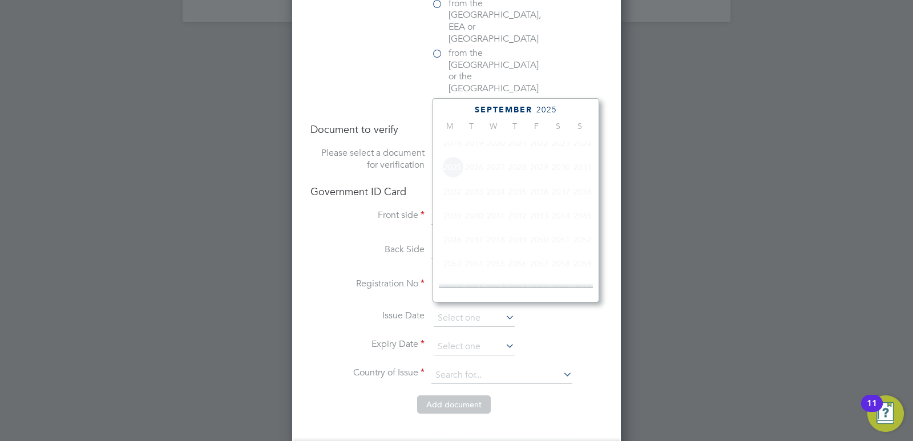
scroll to position [303, 0]
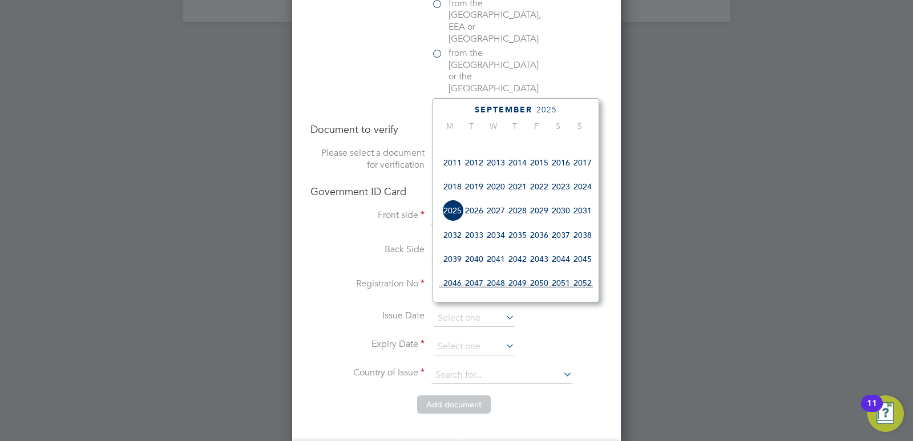
click at [480, 216] on span "2026" at bounding box center [474, 211] width 22 height 22
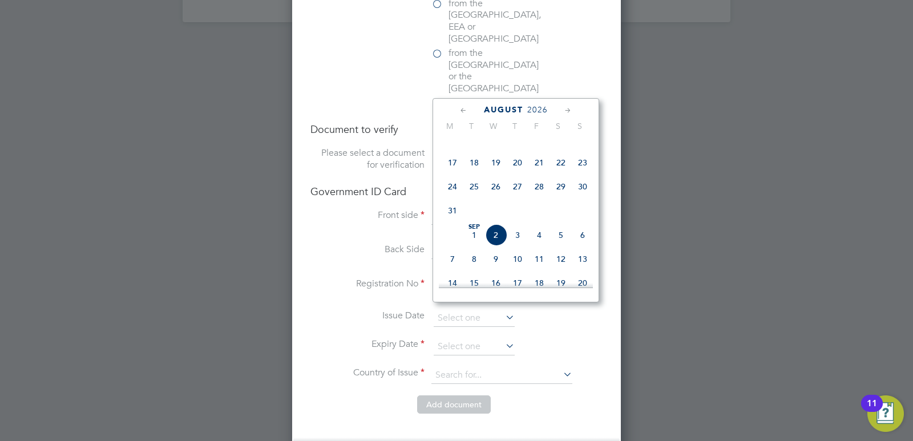
click at [567, 111] on icon at bounding box center [568, 110] width 11 height 13
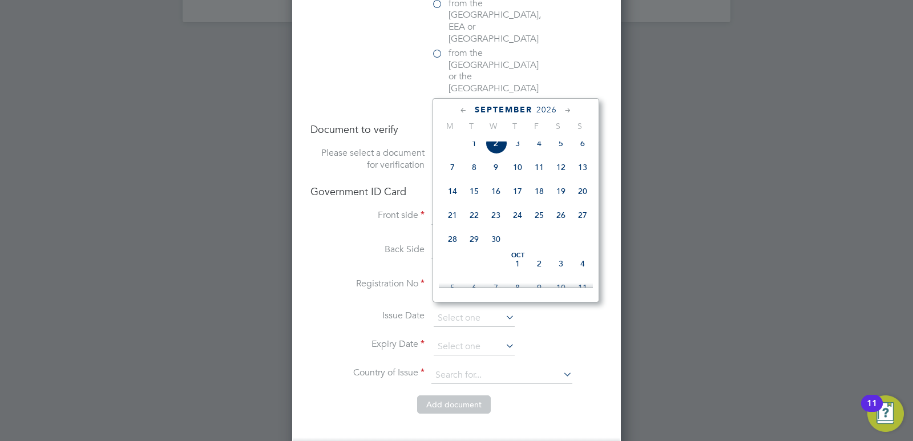
click at [567, 111] on icon at bounding box center [568, 110] width 11 height 13
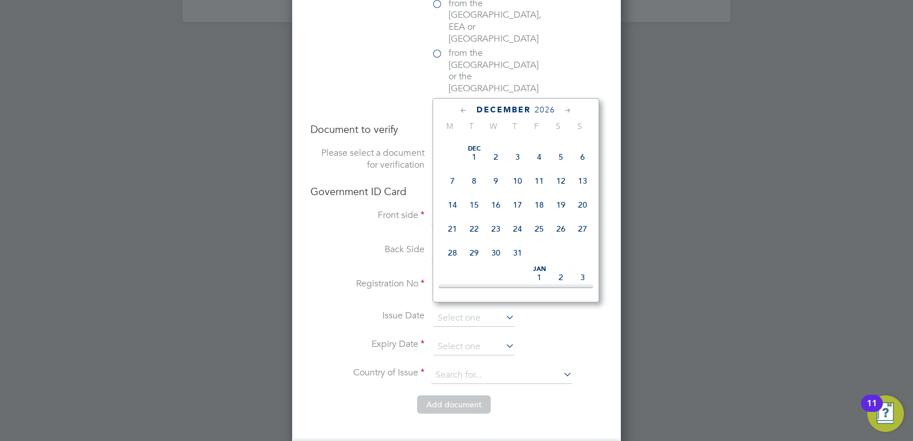
click at [496, 264] on span "30" at bounding box center [496, 253] width 22 height 22
type input "30 Dec 2026"
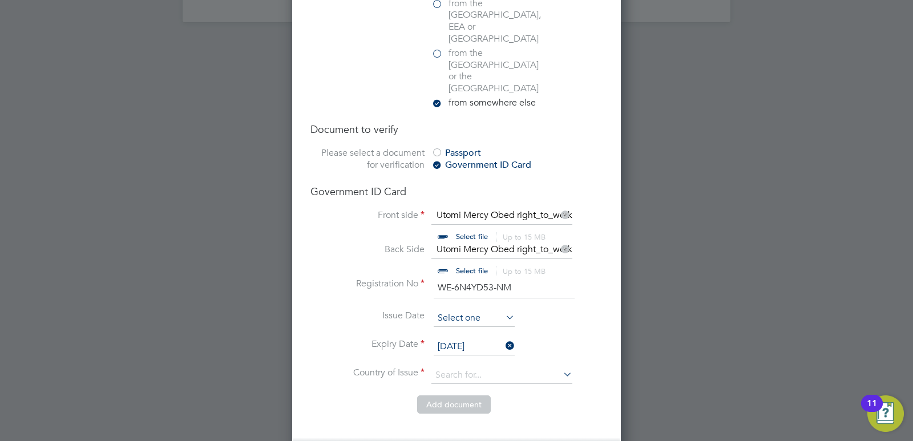
click at [495, 310] on input at bounding box center [474, 318] width 81 height 17
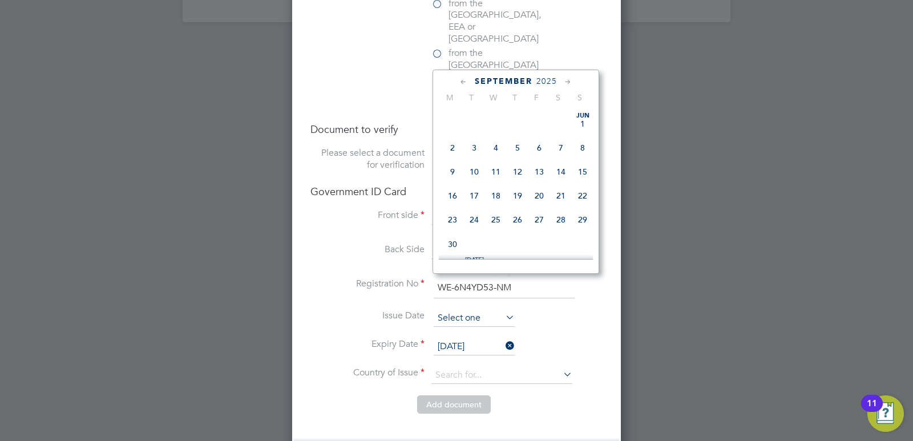
scroll to position [346, 0]
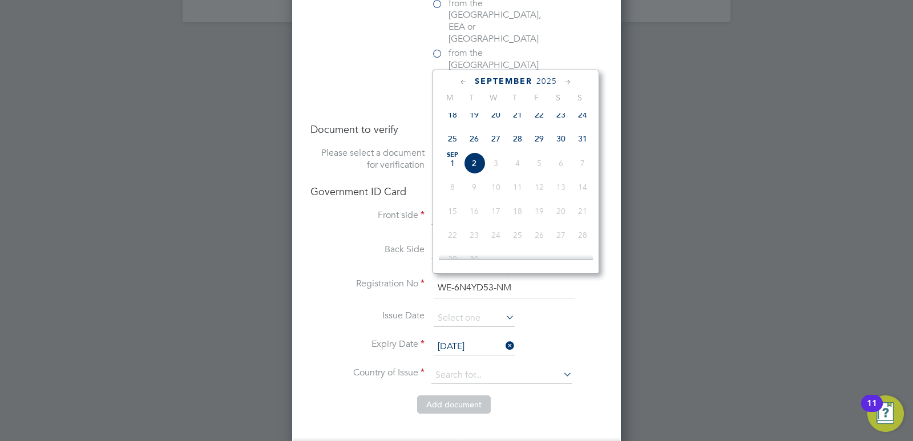
click at [542, 79] on span "2025" at bounding box center [547, 81] width 21 height 10
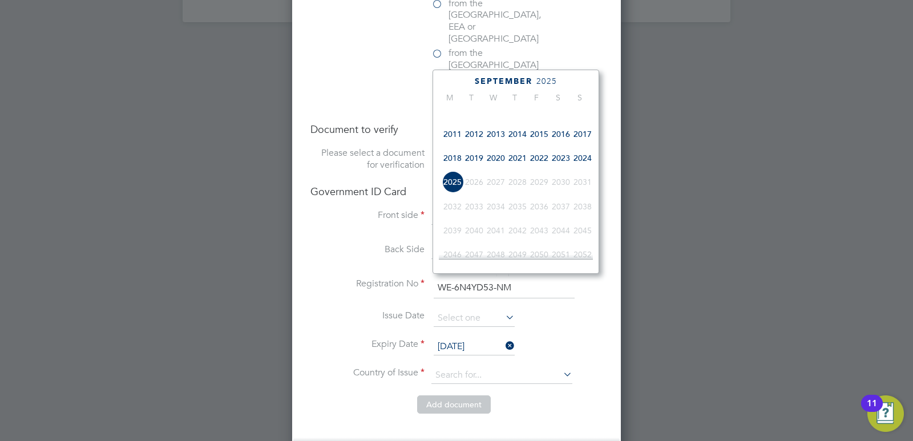
click at [579, 164] on span "2024" at bounding box center [583, 158] width 22 height 22
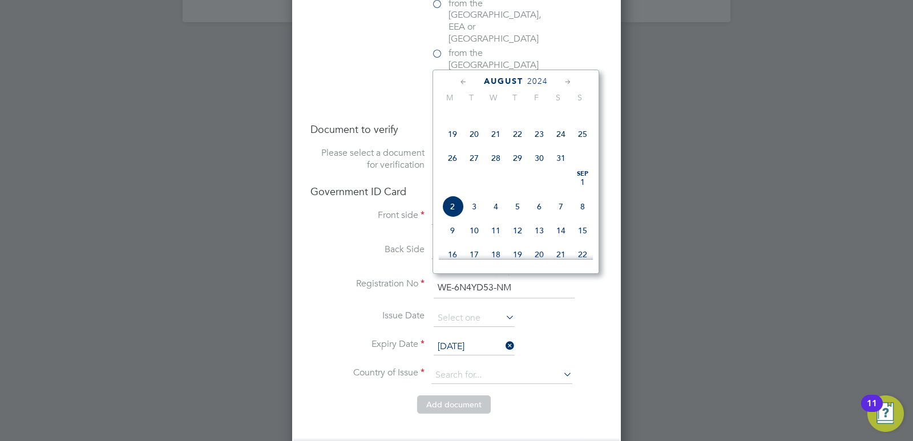
click at [565, 81] on icon at bounding box center [568, 82] width 11 height 13
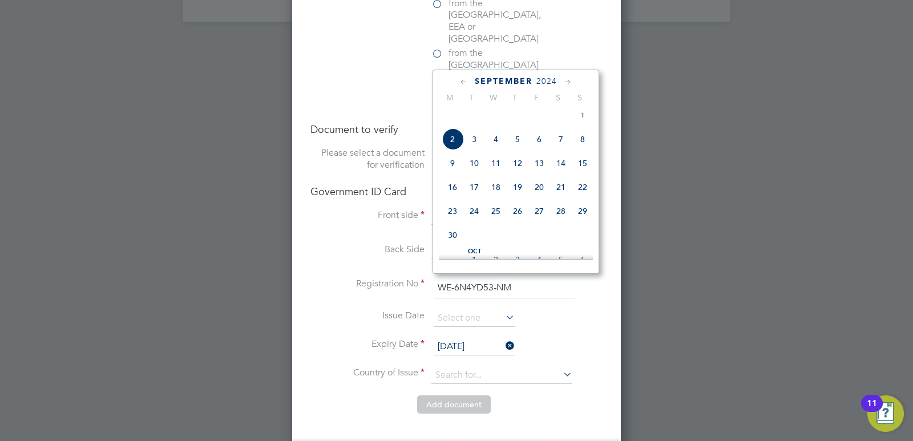
click at [565, 81] on icon at bounding box center [568, 82] width 11 height 13
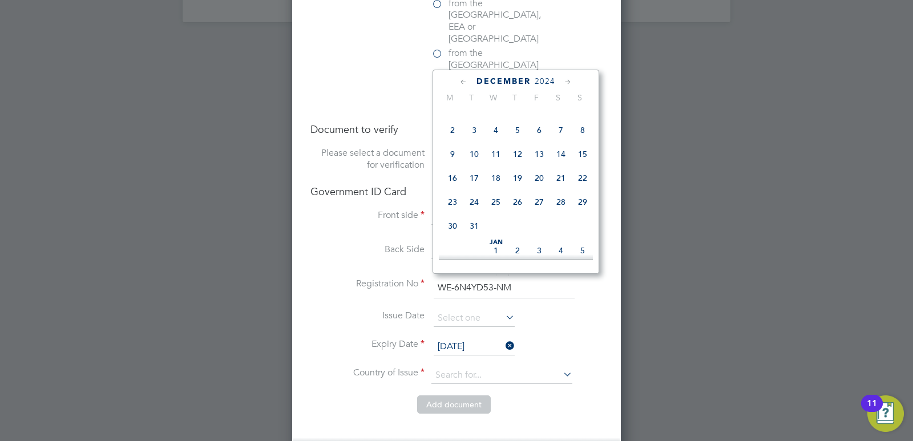
click at [455, 237] on span "30" at bounding box center [453, 226] width 22 height 22
type input "30 Dec 2024"
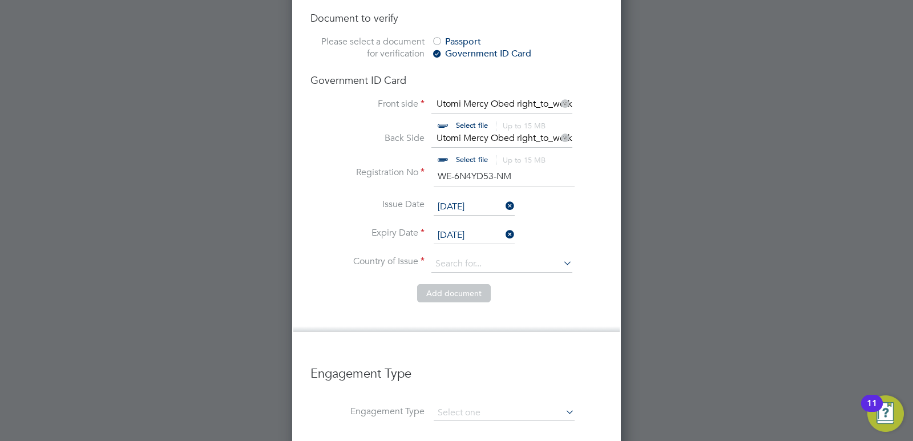
scroll to position [1884, 0]
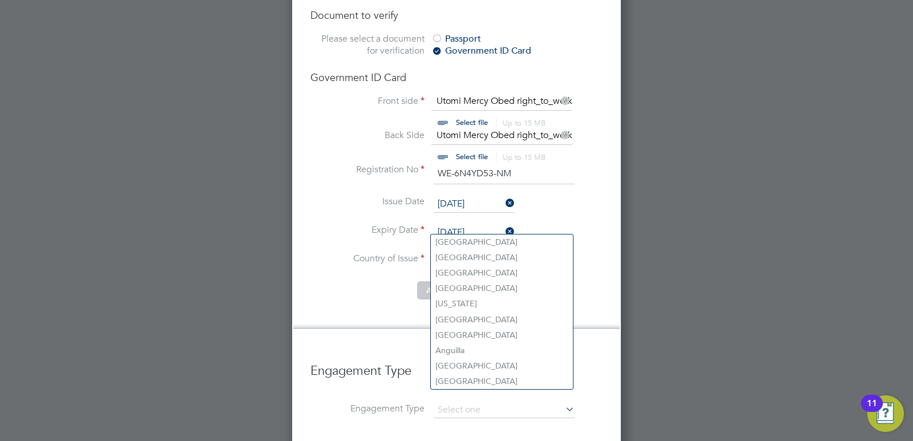
click at [483, 253] on input at bounding box center [502, 261] width 141 height 17
type input "[GEOGRAPHIC_DATA]"
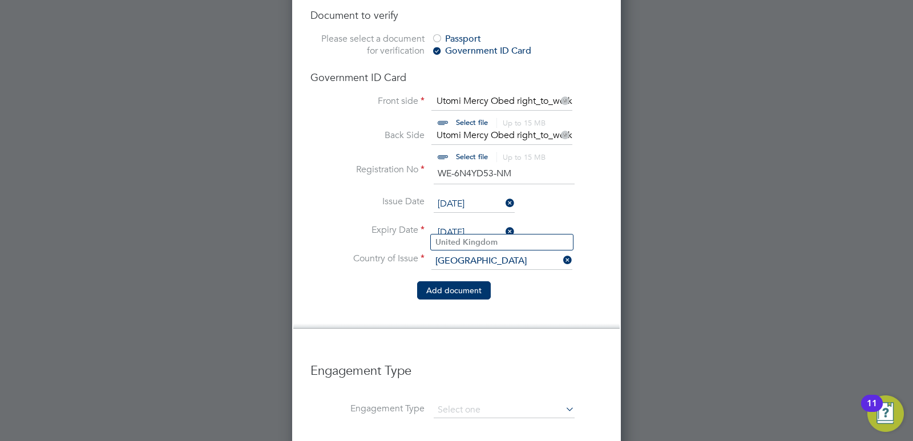
click at [429, 281] on button "Add document" at bounding box center [454, 290] width 74 height 18
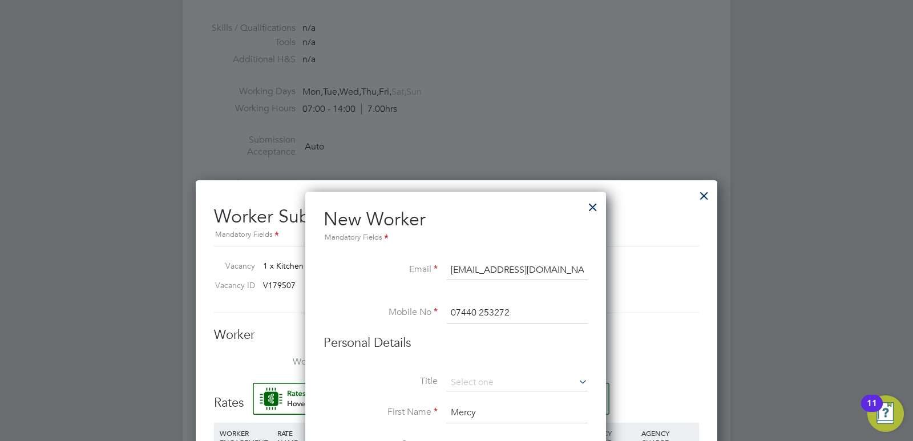
scroll to position [777, 0]
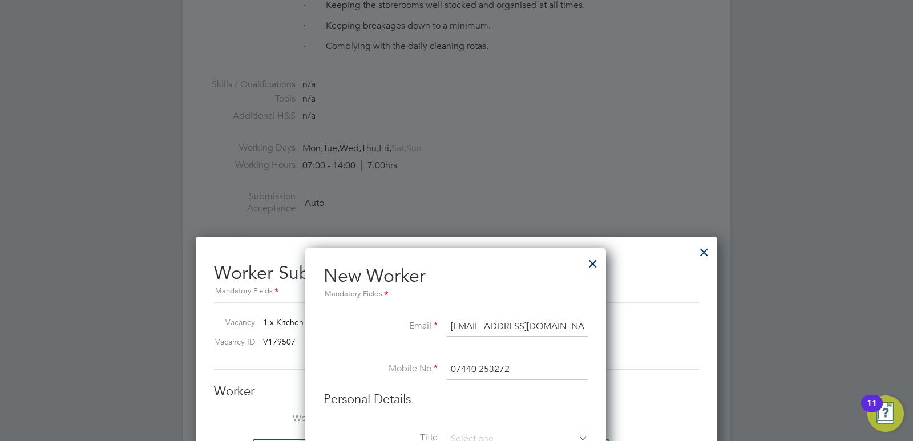
click at [594, 265] on div at bounding box center [593, 261] width 21 height 21
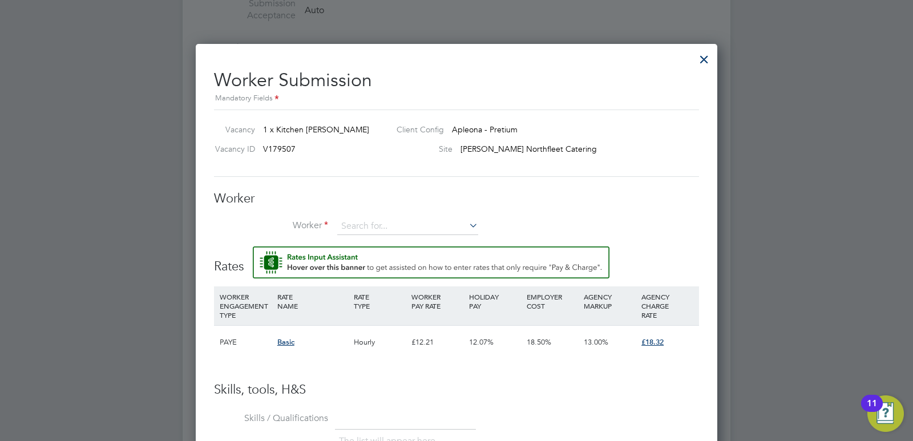
scroll to position [970, 0]
click at [388, 219] on input at bounding box center [407, 225] width 141 height 17
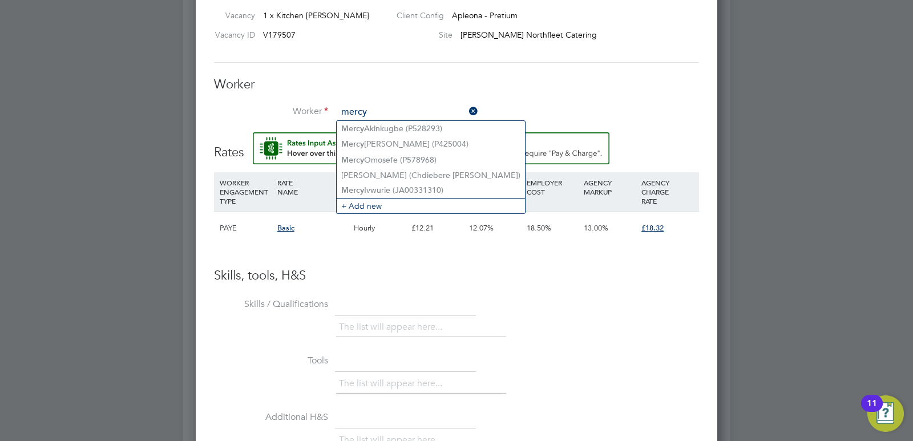
scroll to position [1085, 0]
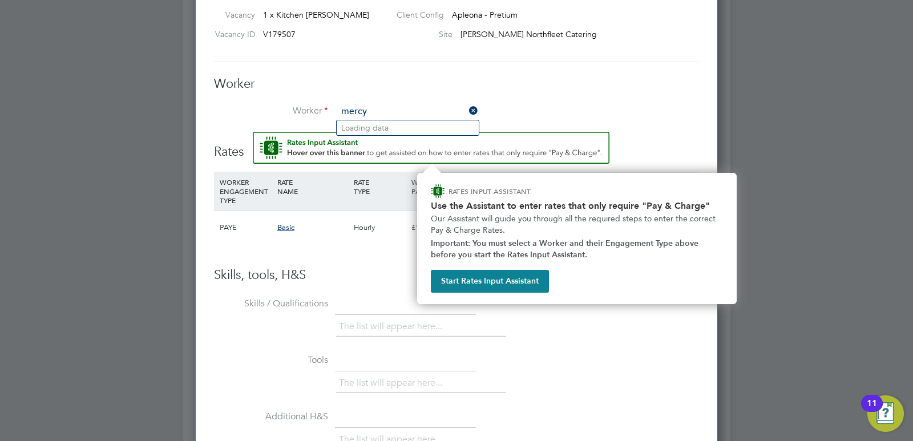
type input "mercy"
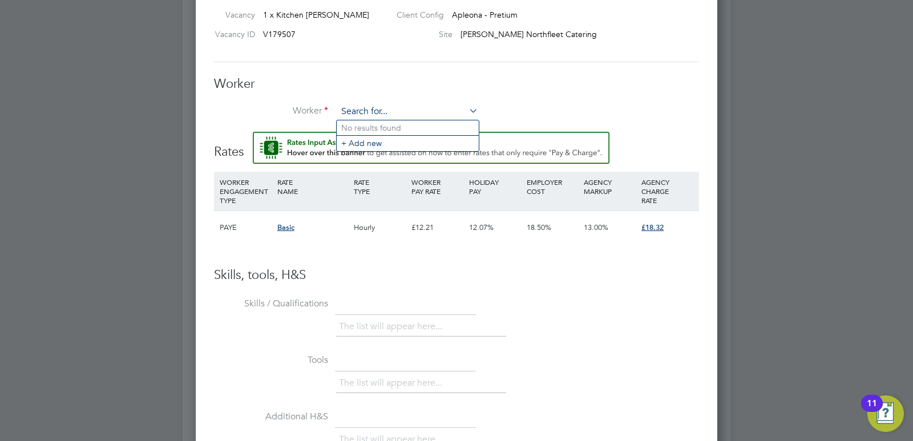
click at [381, 106] on input at bounding box center [407, 111] width 141 height 17
type input "Mercy Ut"
click at [667, 81] on h3 "Worker" at bounding box center [456, 84] width 485 height 17
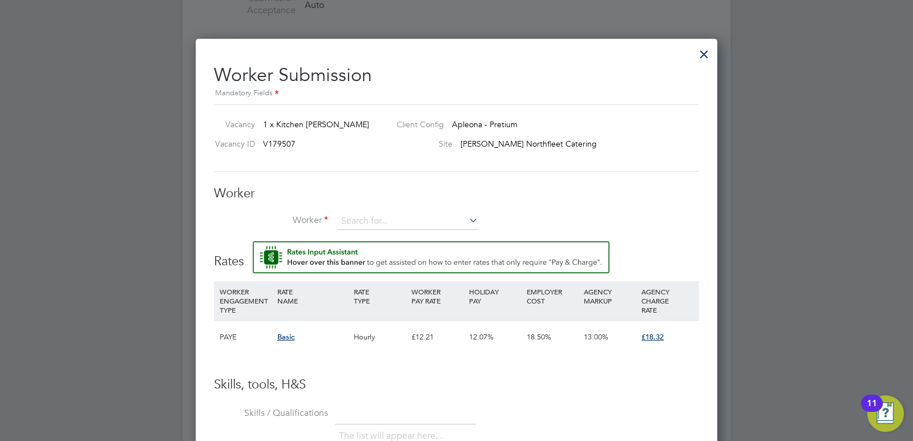
scroll to position [955, 0]
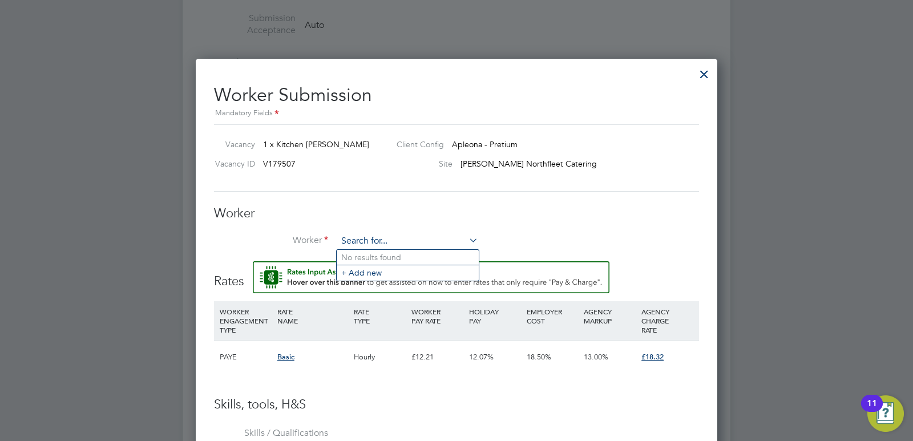
click at [360, 239] on input at bounding box center [407, 241] width 141 height 17
click at [421, 240] on input "mercy ut" at bounding box center [407, 241] width 141 height 17
type input "mercy ut"
click at [467, 237] on icon at bounding box center [467, 240] width 0 height 16
click at [708, 72] on div at bounding box center [704, 71] width 21 height 21
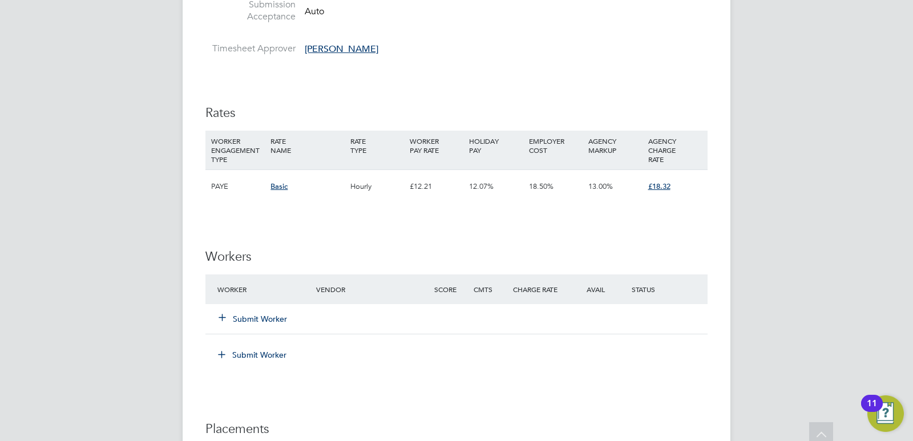
scroll to position [970, 0]
click at [271, 309] on div "Submit Worker" at bounding box center [274, 317] width 118 height 21
click at [280, 317] on button "Submit Worker" at bounding box center [253, 317] width 68 height 11
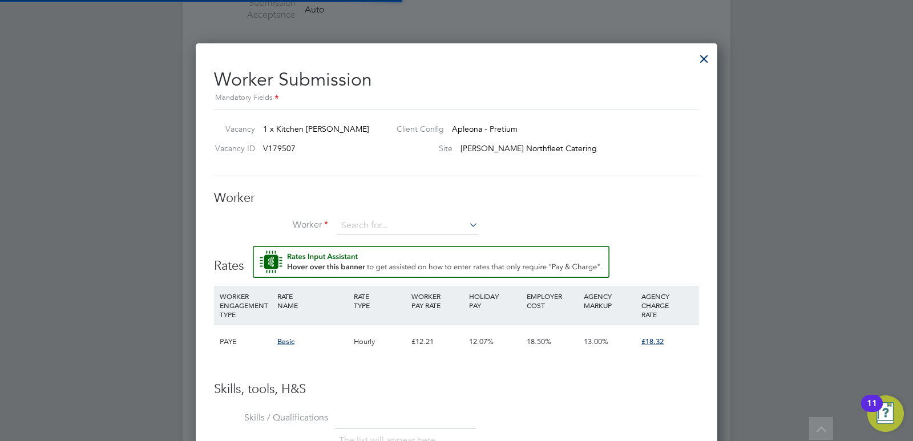
scroll to position [34, 78]
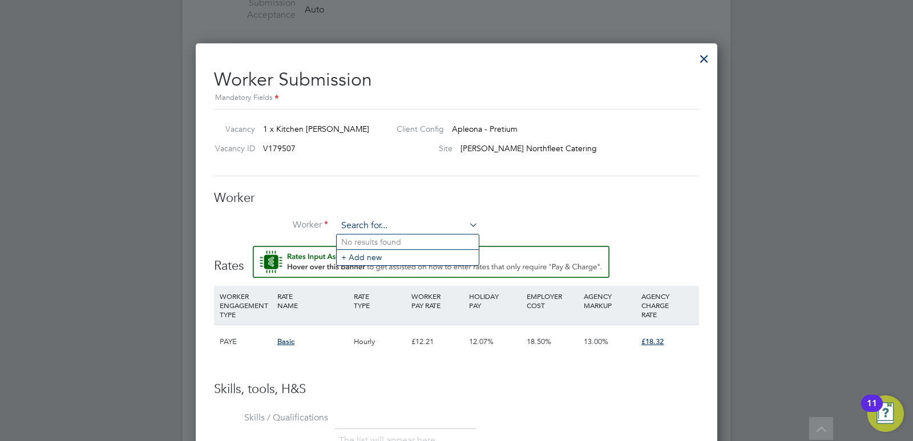
click at [359, 228] on input at bounding box center [407, 225] width 141 height 17
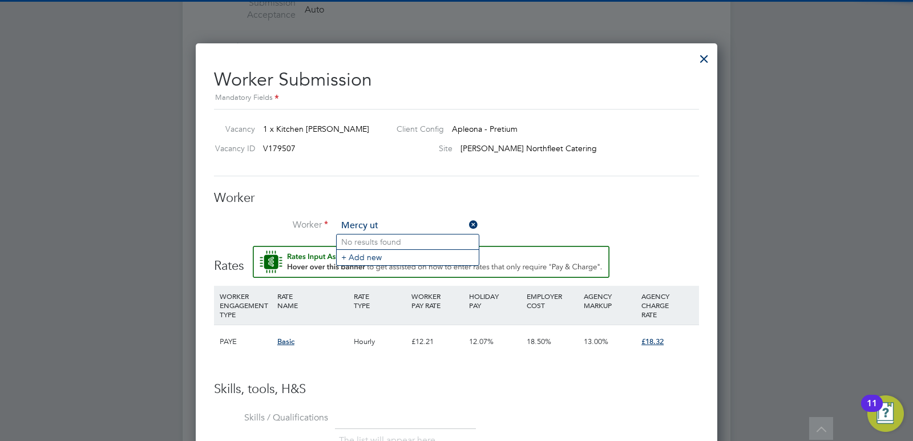
type input "Mercy ut"
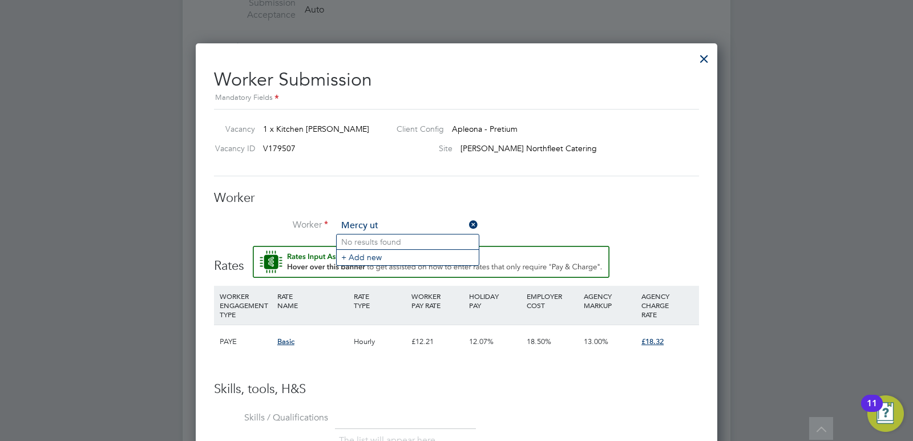
click at [494, 208] on div "Worker Worker Mercy ut Worker Engagement Type" at bounding box center [456, 218] width 485 height 57
click at [700, 54] on div at bounding box center [704, 56] width 21 height 21
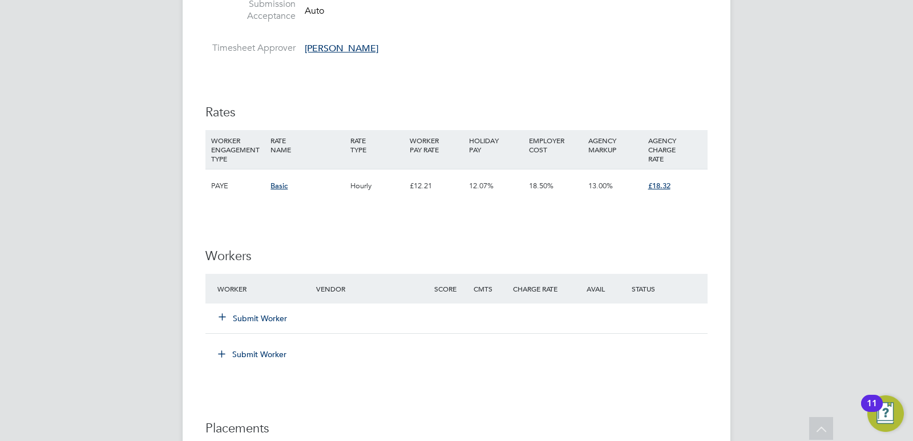
scroll to position [970, 0]
click at [253, 320] on button "Submit Worker" at bounding box center [253, 317] width 68 height 11
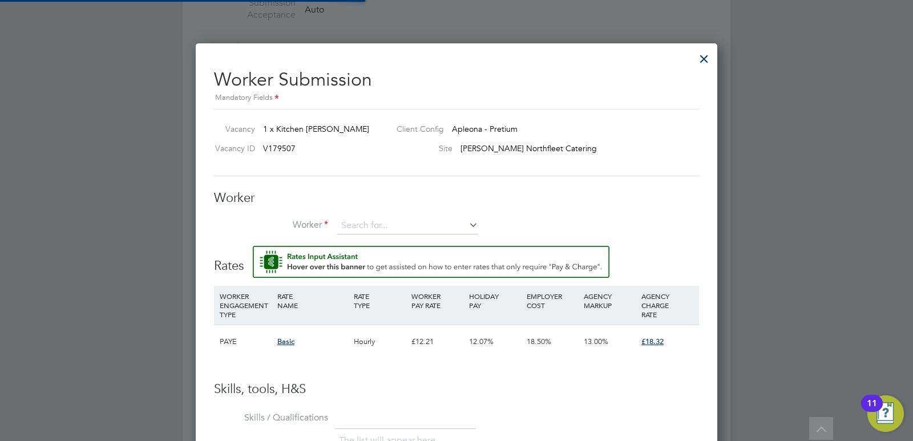
scroll to position [705, 522]
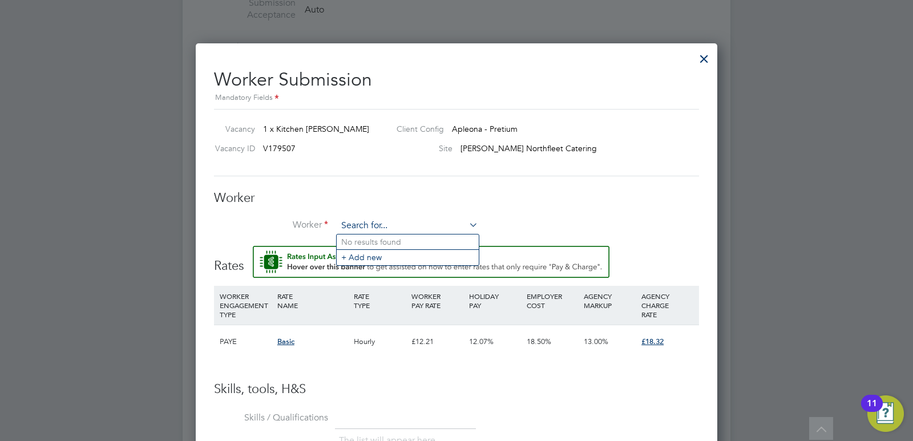
click at [355, 220] on input at bounding box center [407, 225] width 141 height 17
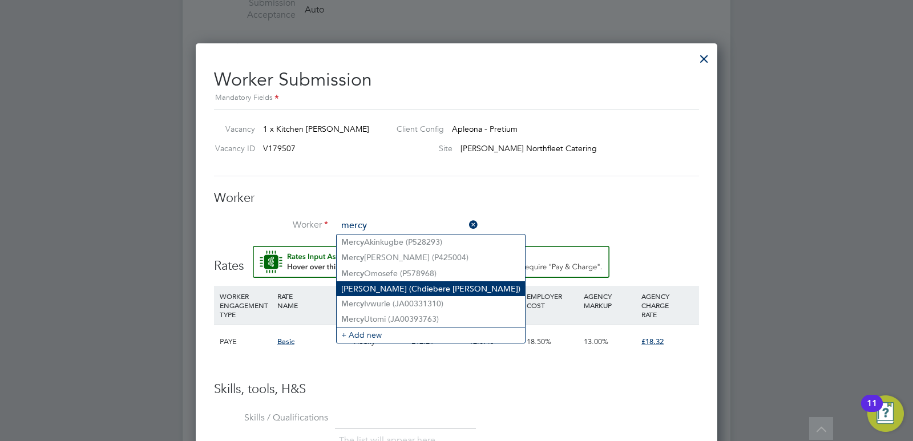
drag, startPoint x: 406, startPoint y: 315, endPoint x: 452, endPoint y: 283, distance: 55.9
click at [406, 315] on li "[PERSON_NAME] (JA00393763)" at bounding box center [431, 319] width 188 height 15
type input "[PERSON_NAME] (JA00393763)"
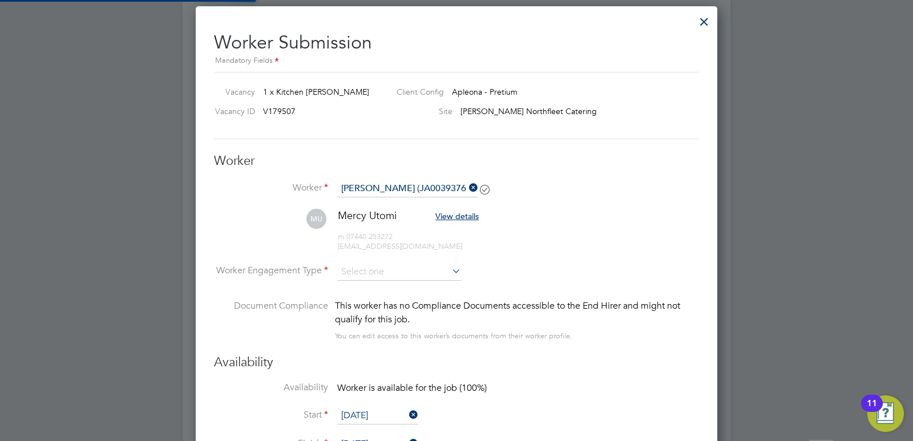
scroll to position [1027, 0]
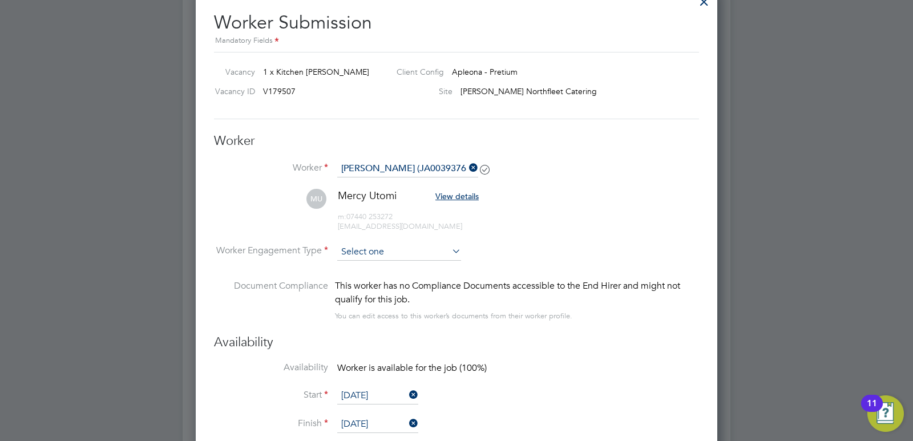
click at [443, 251] on input at bounding box center [399, 252] width 124 height 17
click at [387, 282] on li "PAYE" at bounding box center [399, 282] width 125 height 15
type input "PAYE"
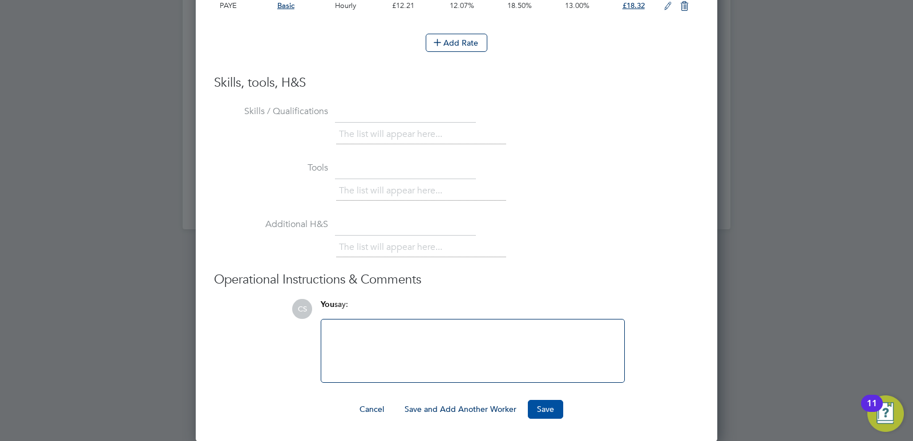
click at [537, 408] on button "Save" at bounding box center [545, 409] width 35 height 18
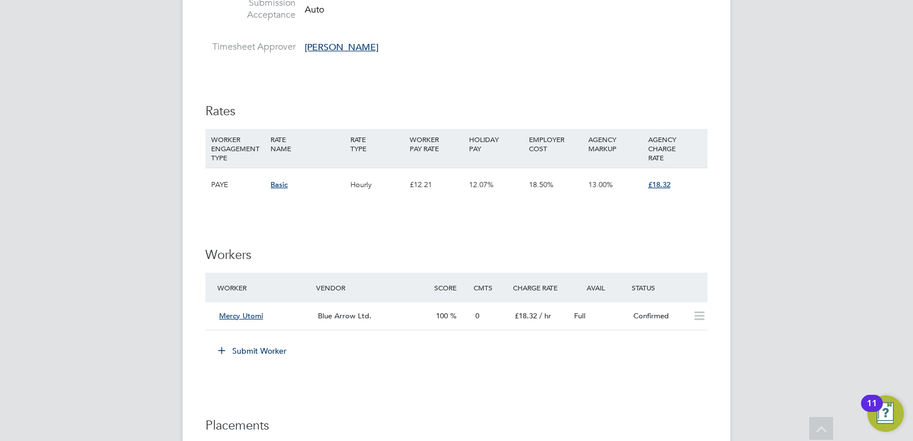
click at [266, 351] on button "Submit Worker" at bounding box center [253, 351] width 86 height 18
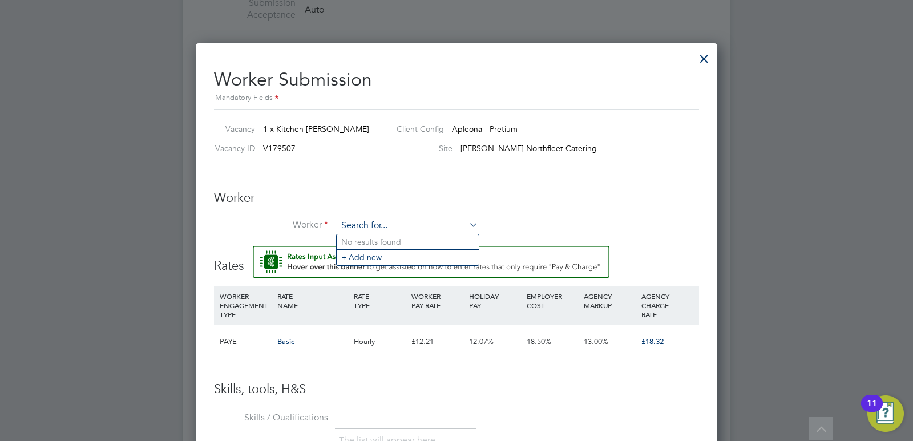
click at [384, 227] on input at bounding box center [407, 225] width 141 height 17
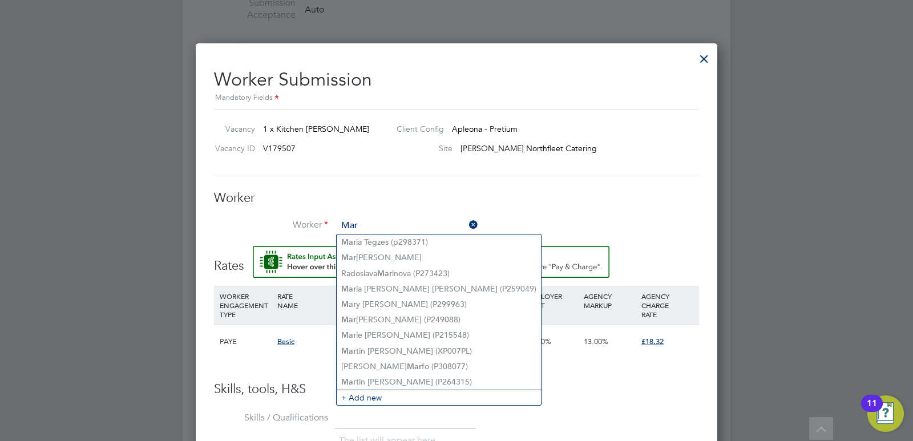
type input "Mar"
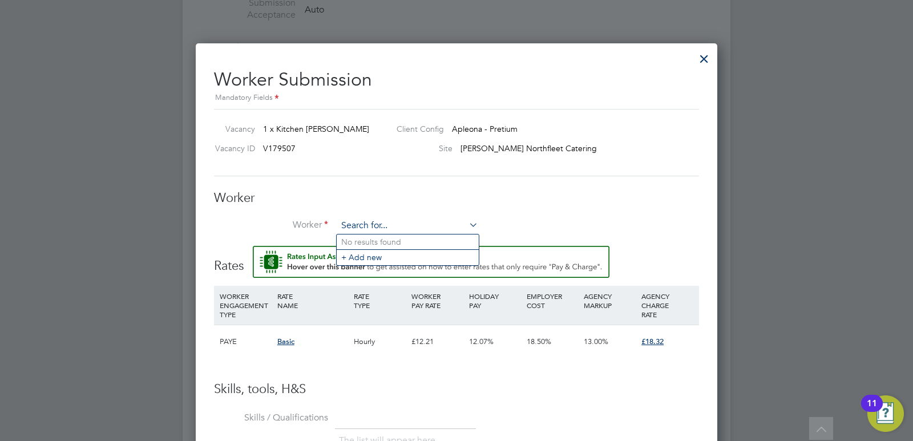
click at [365, 221] on input at bounding box center [407, 225] width 141 height 17
type input "magret"
click at [372, 259] on li "+ Add new" at bounding box center [408, 256] width 142 height 15
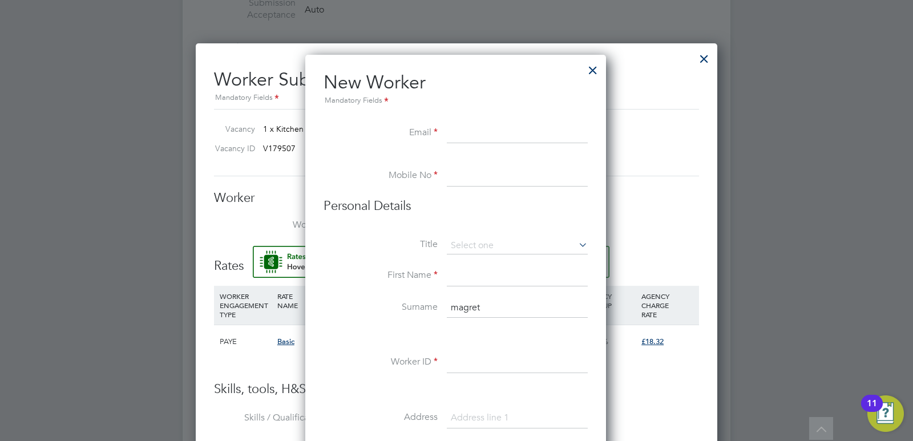
click at [460, 136] on input at bounding box center [517, 133] width 141 height 21
paste input "[EMAIL_ADDRESS][DOMAIN_NAME]"
type input "[EMAIL_ADDRESS][DOMAIN_NAME]"
click at [453, 174] on input at bounding box center [517, 176] width 141 height 21
paste input "7380136032"
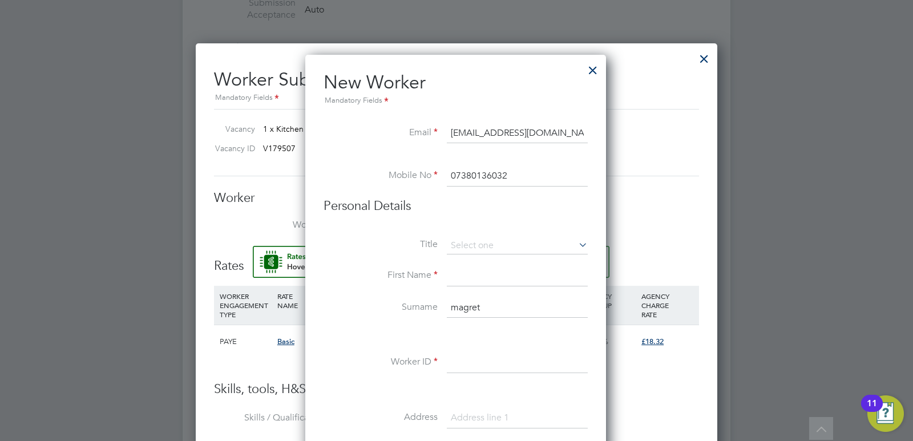
type input "07380136032"
click at [477, 274] on input at bounding box center [517, 276] width 141 height 21
type input "Magret"
drag, startPoint x: 486, startPoint y: 308, endPoint x: 451, endPoint y: 305, distance: 34.9
click at [451, 305] on input "magret" at bounding box center [517, 308] width 141 height 21
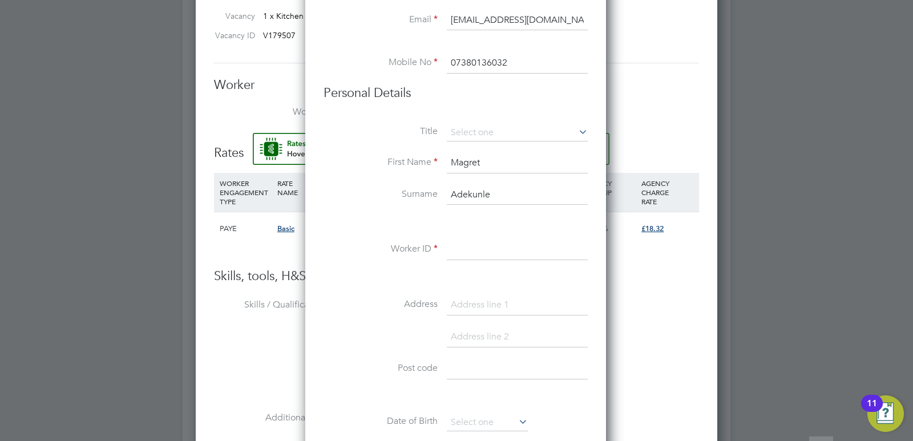
scroll to position [1085, 0]
type input "Adekunle"
click at [462, 250] on input at bounding box center [517, 249] width 141 height 21
paste input "JA00443389"
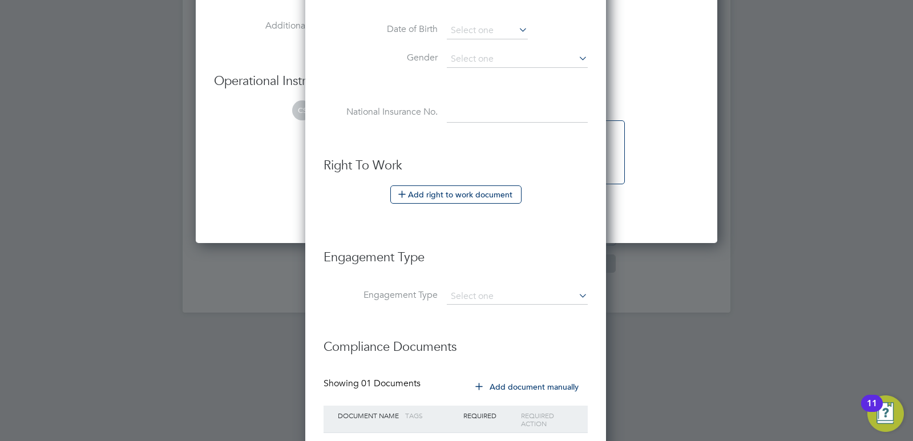
scroll to position [1484, 0]
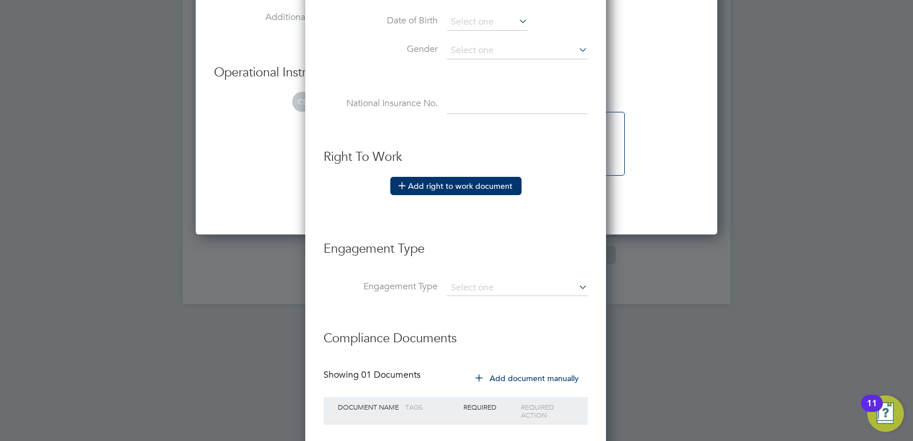
type input "JA00443389"
click at [453, 187] on button "Add right to work document" at bounding box center [455, 186] width 131 height 18
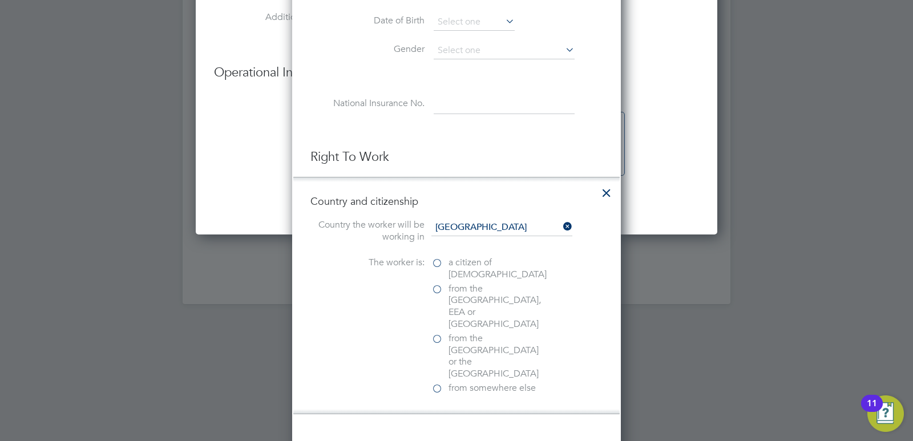
click at [437, 291] on label "from the [GEOGRAPHIC_DATA], EEA or [GEOGRAPHIC_DATA]" at bounding box center [489, 306] width 114 height 47
click at [0, 0] on input "from the [GEOGRAPHIC_DATA], EEA or [GEOGRAPHIC_DATA]" at bounding box center [0, 0] width 0 height 0
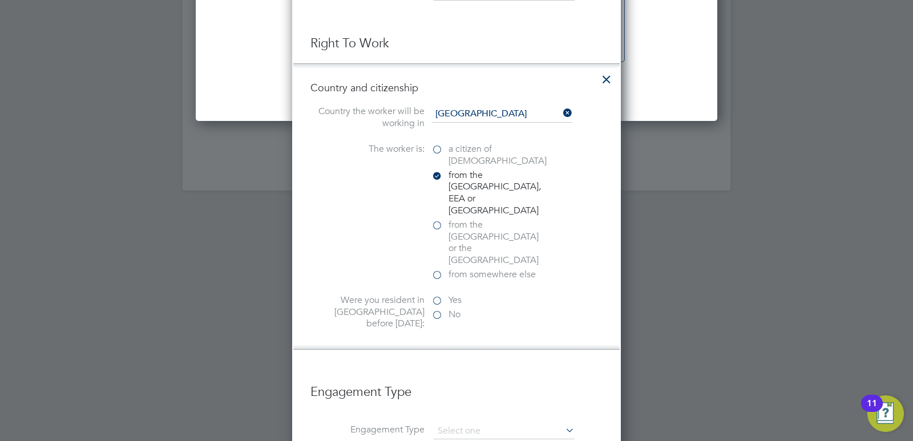
scroll to position [1598, 0]
click at [438, 148] on label "a citizen of [DEMOGRAPHIC_DATA]" at bounding box center [489, 155] width 114 height 24
click at [0, 0] on input "a citizen of [DEMOGRAPHIC_DATA]" at bounding box center [0, 0] width 0 height 0
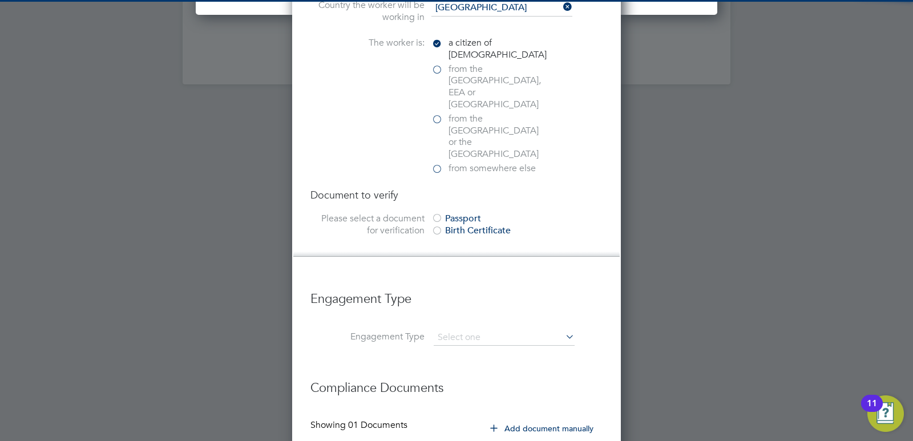
scroll to position [1712, 0]
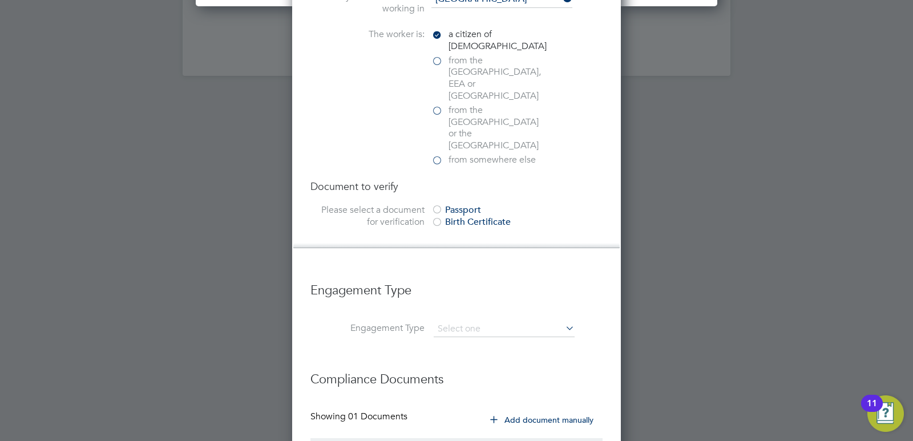
click at [434, 205] on div at bounding box center [437, 210] width 11 height 11
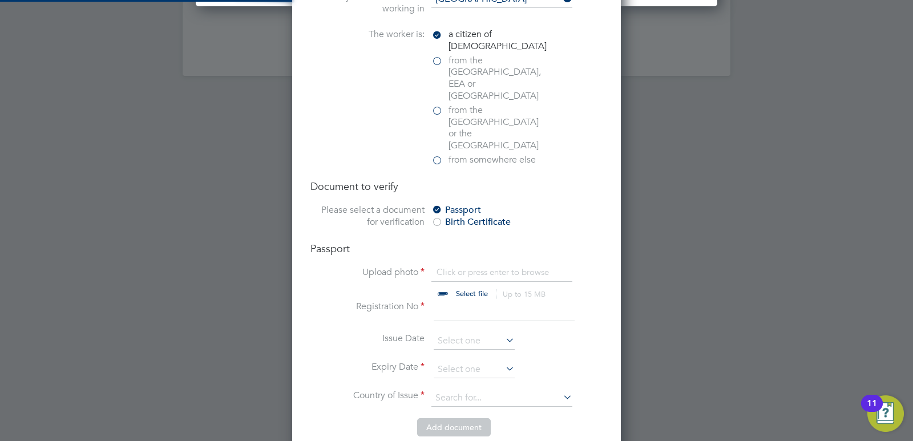
scroll to position [1424, 329]
click at [462, 267] on input "file" at bounding box center [482, 284] width 179 height 34
type input "C:\fakepath\tempImagefRHG8c.png"
click at [445, 301] on input at bounding box center [504, 311] width 141 height 21
type input "PW2348033"
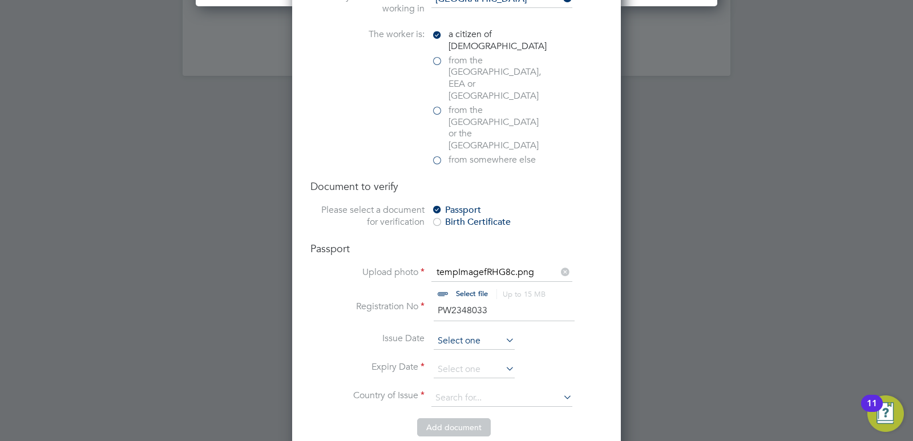
click at [475, 333] on input at bounding box center [474, 341] width 81 height 17
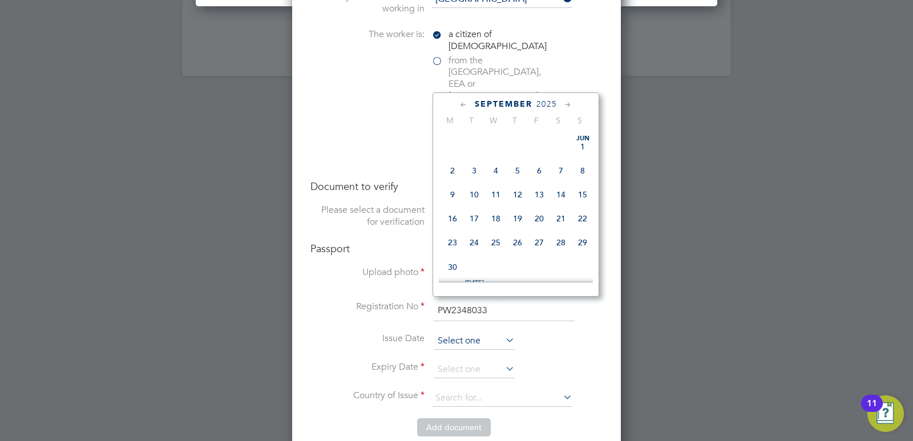
scroll to position [346, 0]
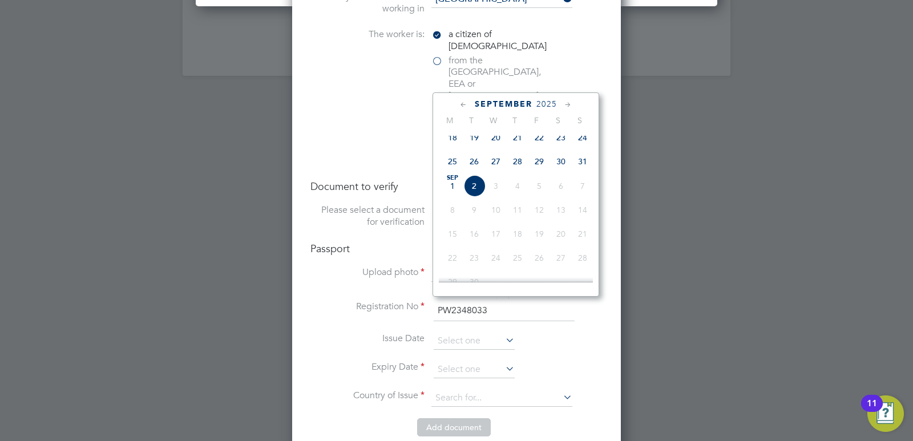
click at [545, 104] on span "2025" at bounding box center [547, 104] width 21 height 10
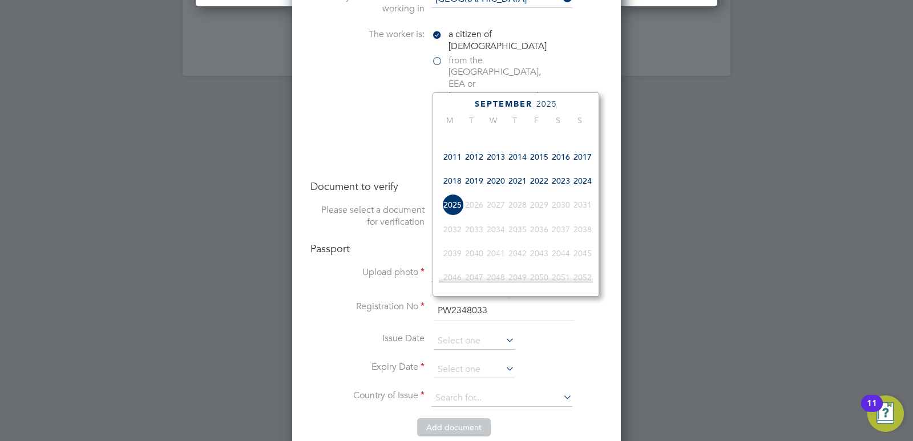
click at [559, 186] on span "2023" at bounding box center [561, 181] width 22 height 22
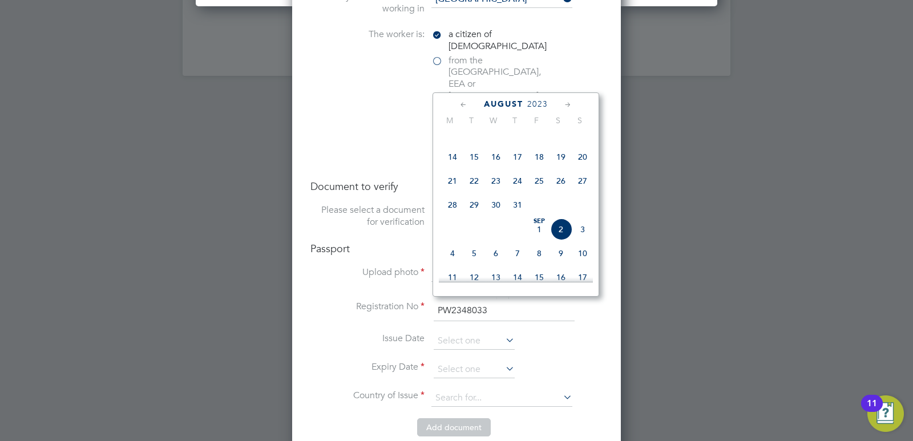
click at [565, 104] on icon at bounding box center [568, 105] width 11 height 13
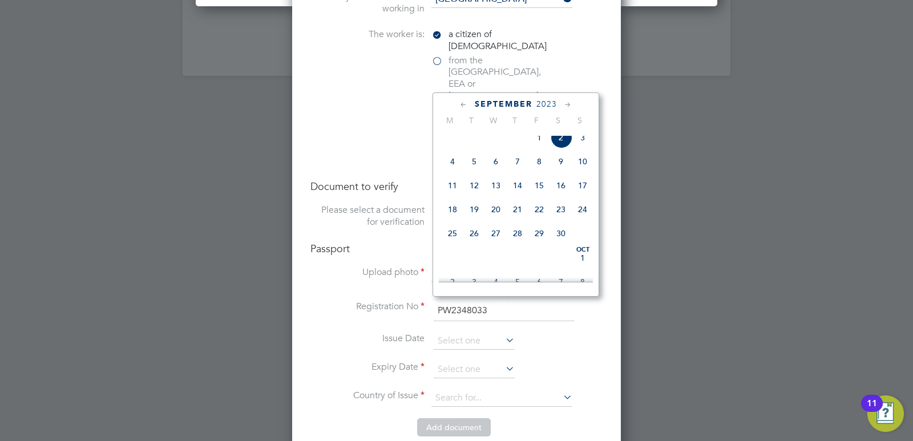
click at [565, 104] on icon at bounding box center [568, 105] width 11 height 13
click at [521, 166] on span "9" at bounding box center [518, 155] width 22 height 22
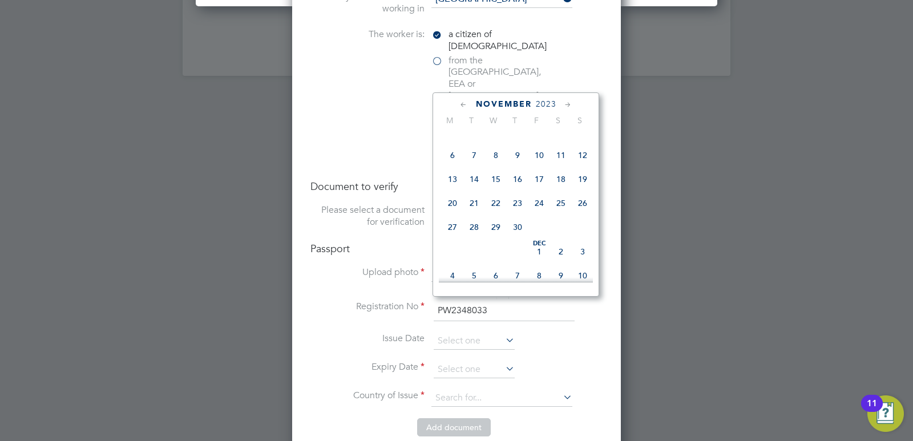
type input "[DATE]"
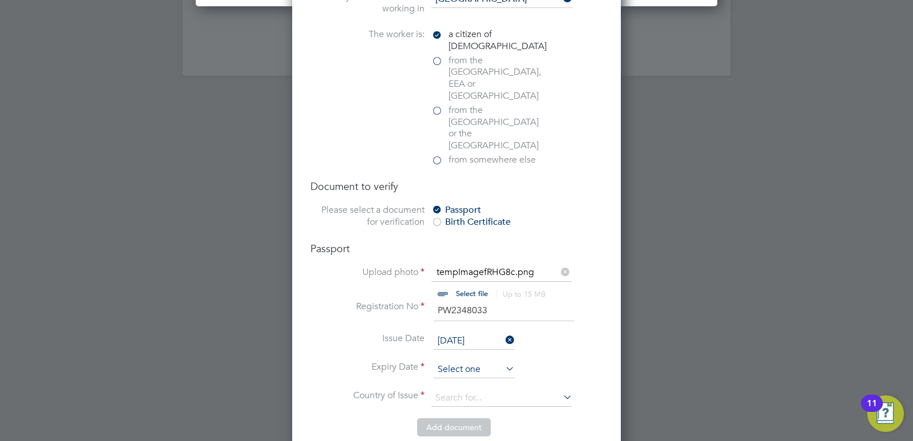
click at [467, 361] on input at bounding box center [474, 369] width 81 height 17
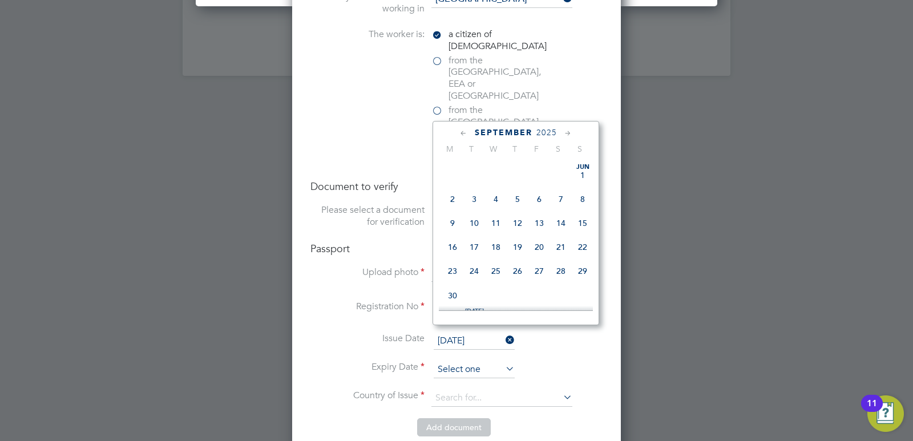
scroll to position [346, 0]
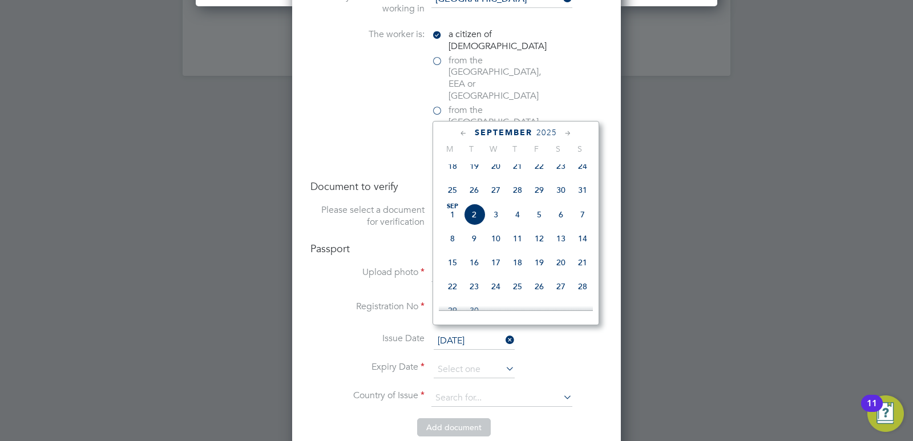
click at [551, 131] on span "2025" at bounding box center [547, 133] width 21 height 10
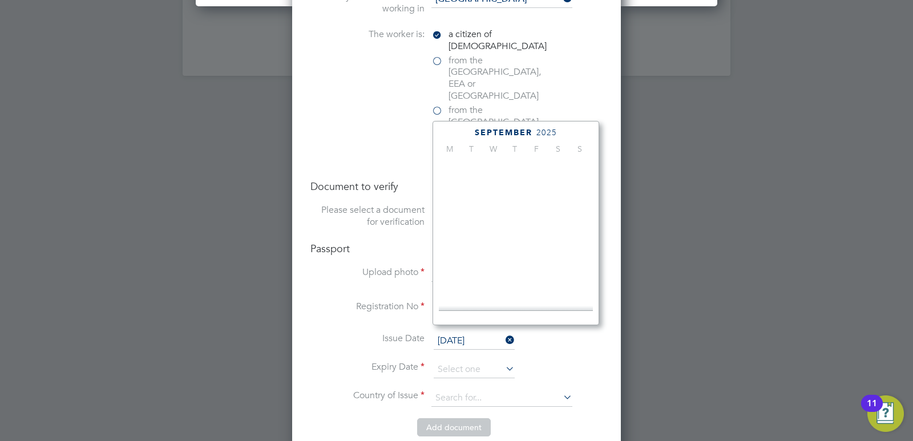
scroll to position [303, 0]
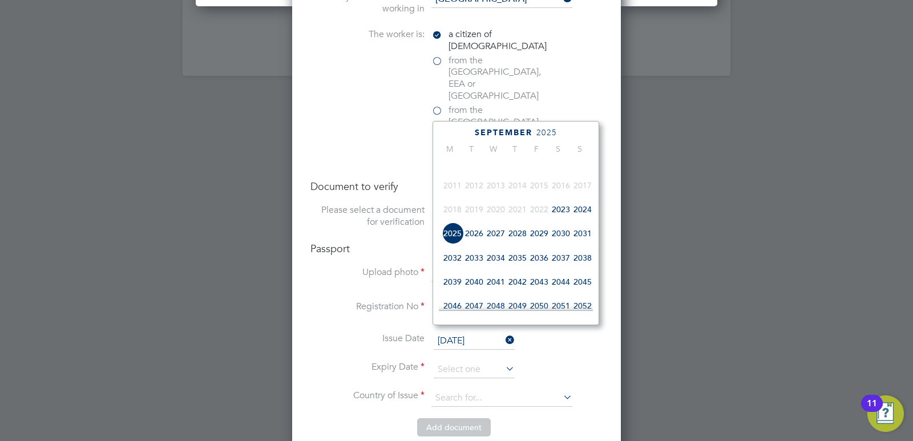
click at [469, 267] on span "2033" at bounding box center [474, 258] width 22 height 22
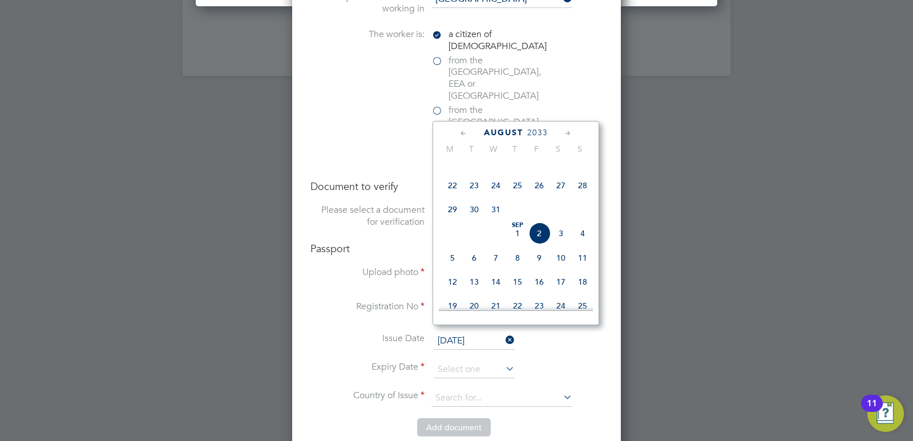
click at [565, 131] on icon at bounding box center [568, 133] width 11 height 13
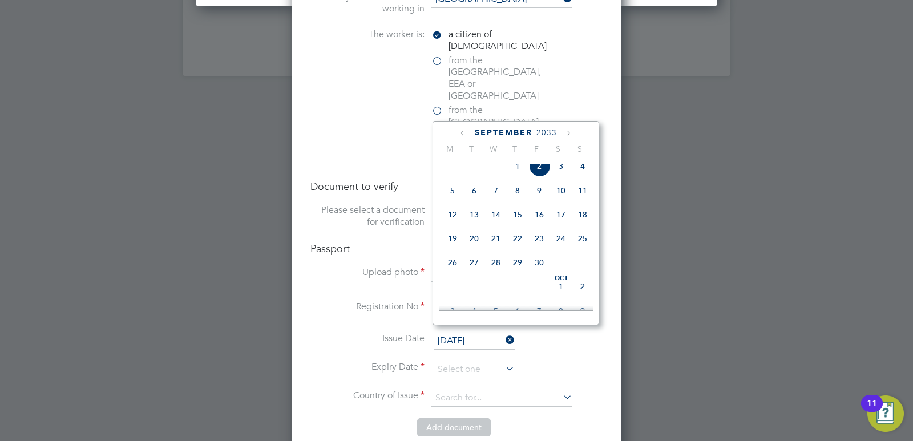
click at [565, 131] on icon at bounding box center [568, 133] width 11 height 13
click at [493, 194] on span "9" at bounding box center [496, 185] width 22 height 22
type input "[DATE]"
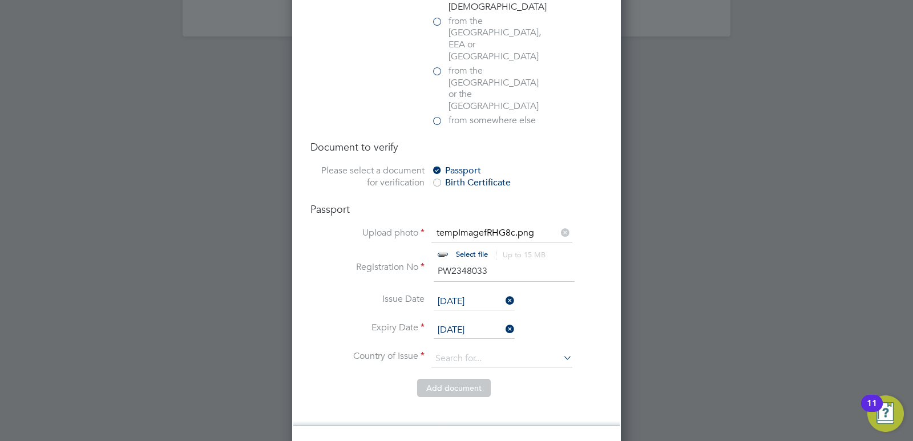
scroll to position [1827, 0]
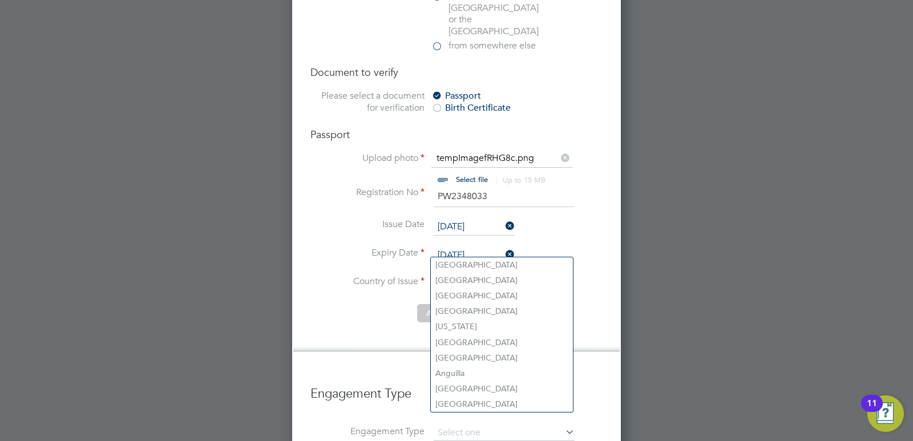
click at [477, 276] on input at bounding box center [502, 284] width 141 height 17
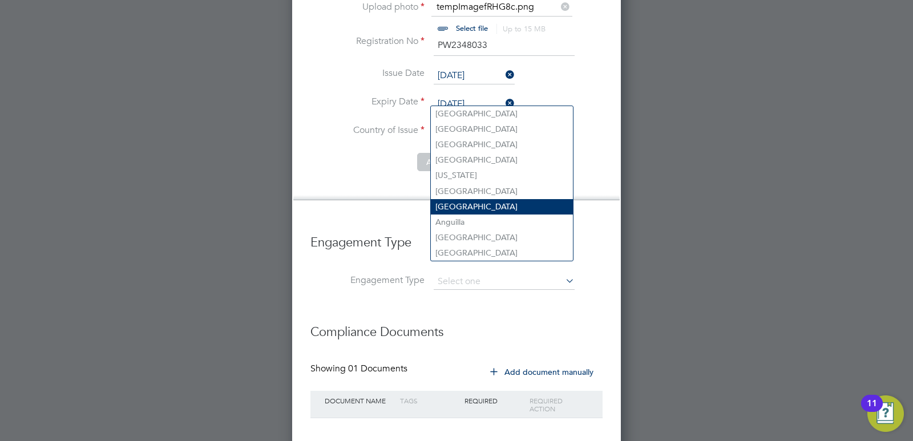
scroll to position [1998, 0]
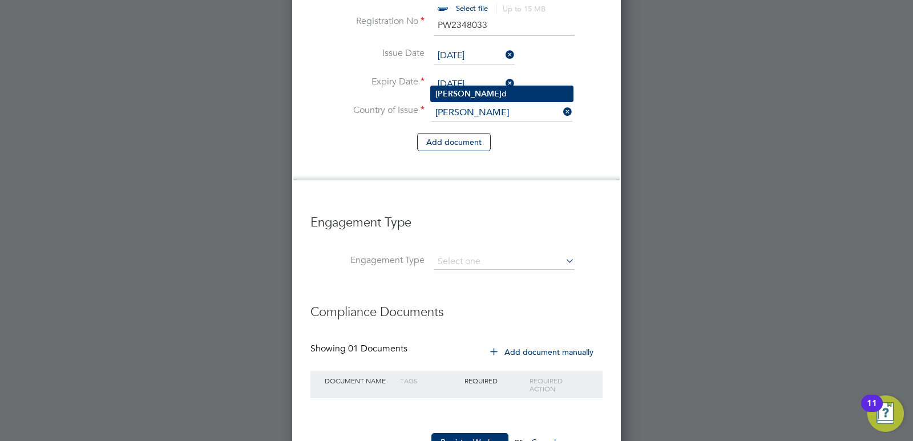
click at [457, 89] on li "[PERSON_NAME] d" at bounding box center [502, 93] width 142 height 15
type input "[GEOGRAPHIC_DATA]"
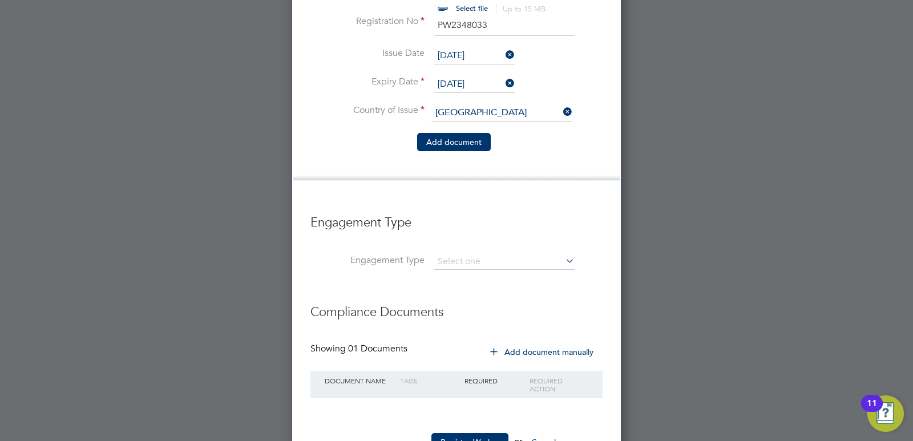
click at [474, 133] on button "Add document" at bounding box center [454, 142] width 74 height 18
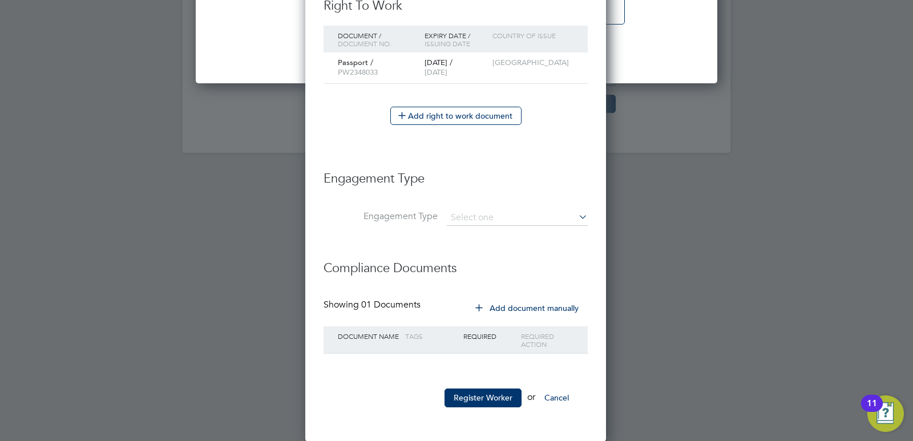
scroll to position [1636, 0]
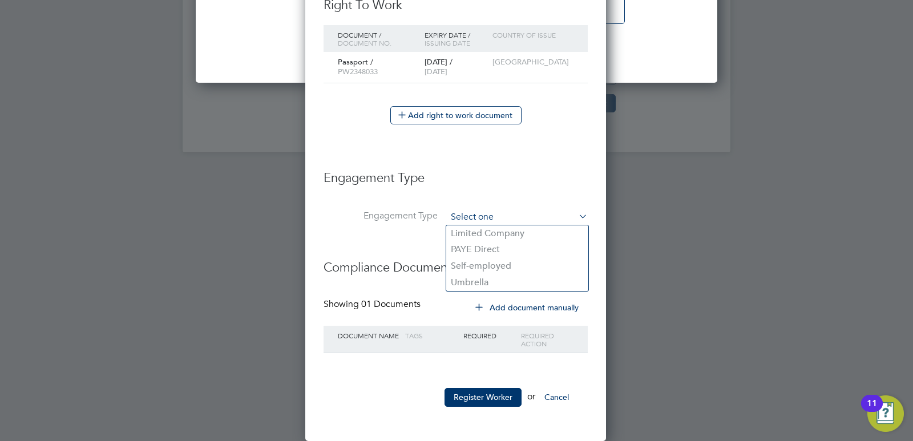
click at [470, 216] on input at bounding box center [517, 217] width 141 height 16
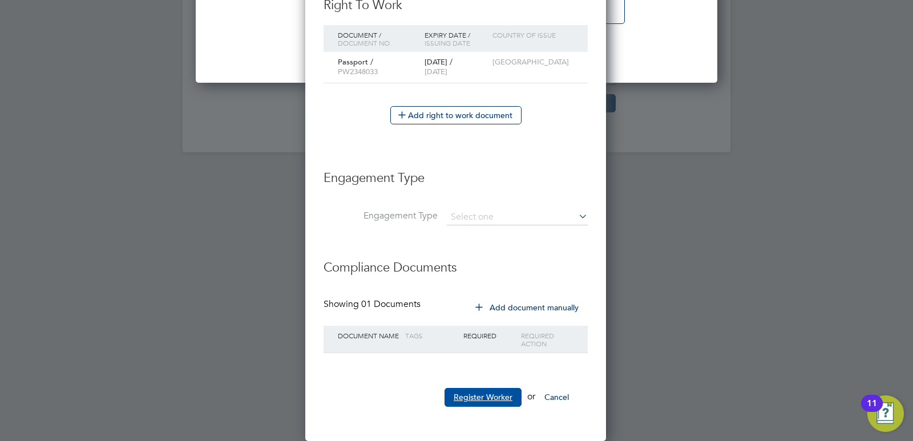
click at [495, 391] on button "Register Worker" at bounding box center [483, 397] width 77 height 18
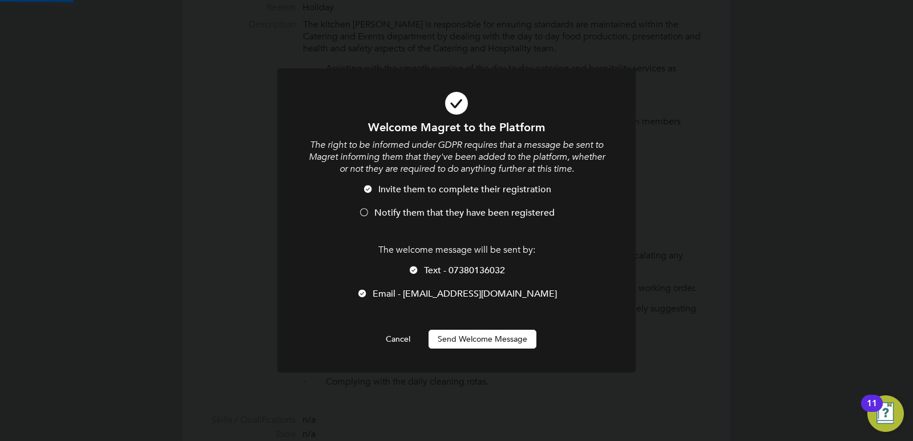
scroll to position [0, 0]
click at [475, 339] on button "Send Welcome Message" at bounding box center [483, 339] width 108 height 18
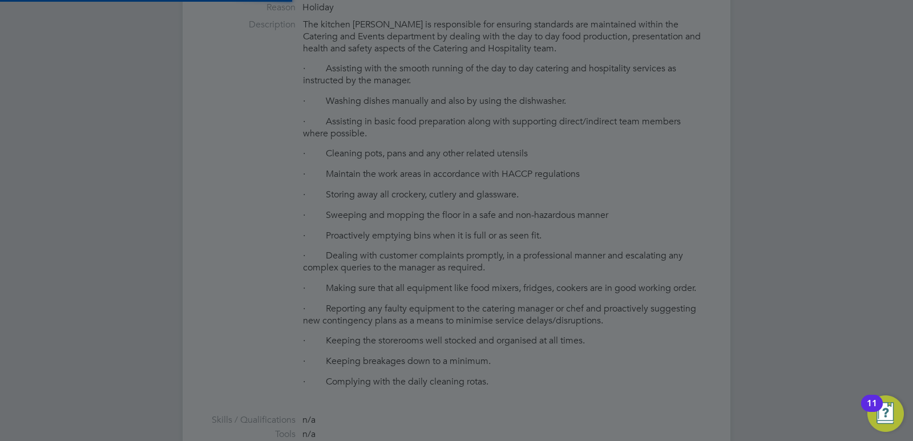
scroll to position [1052, 303]
type input "[PERSON_NAME] (JA00443389)"
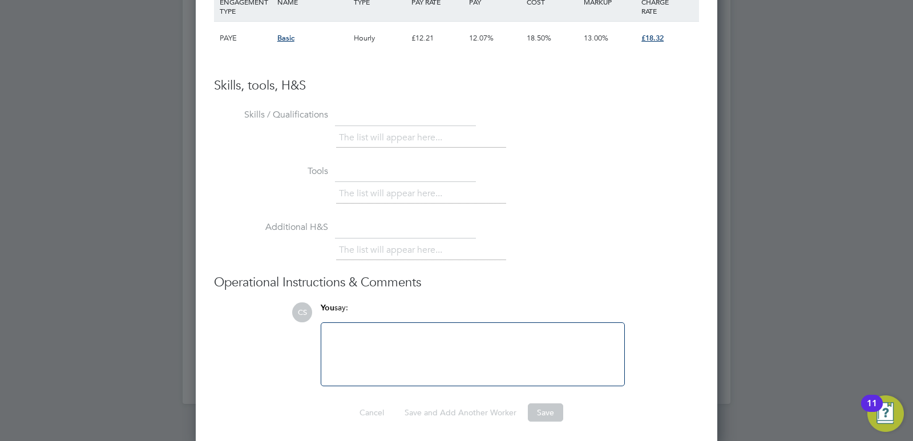
scroll to position [1388, 0]
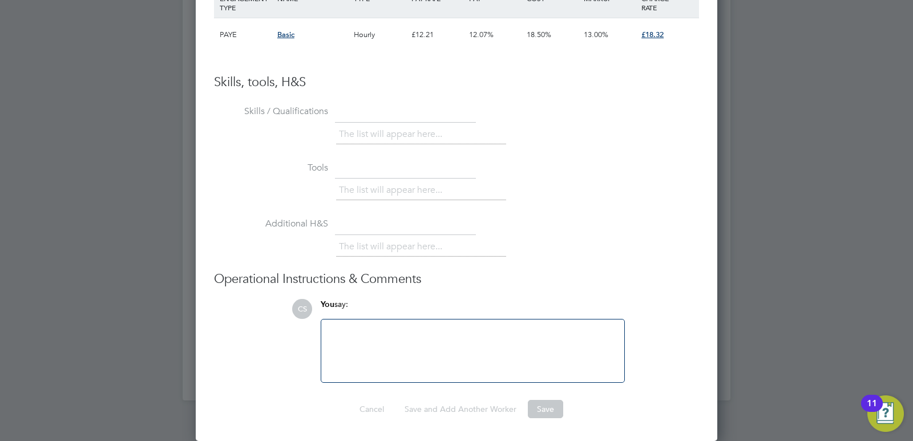
click at [450, 96] on div "Skills, tools, H&S Skills / Qualifications The list will appear here... Tools T…" at bounding box center [456, 228] width 485 height 309
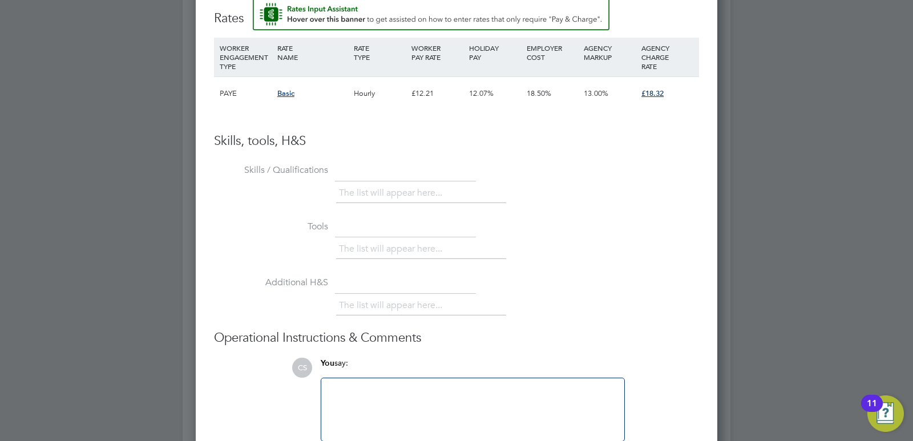
scroll to position [1159, 0]
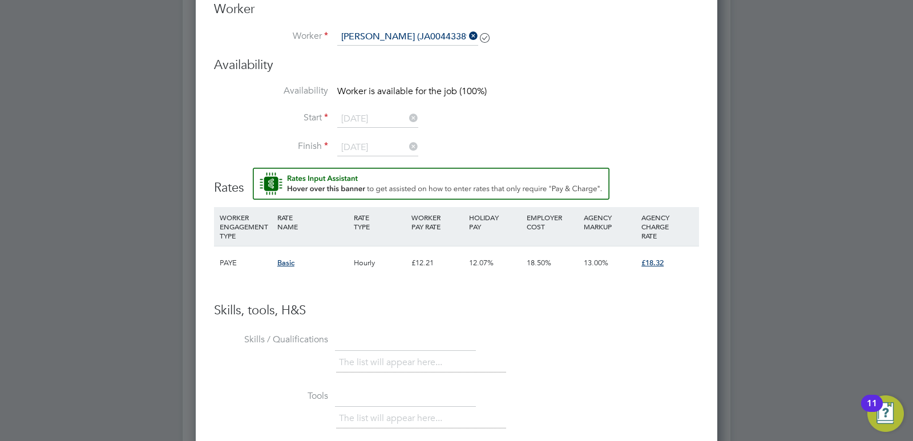
click at [541, 112] on li "Start [DATE]" at bounding box center [456, 125] width 485 height 29
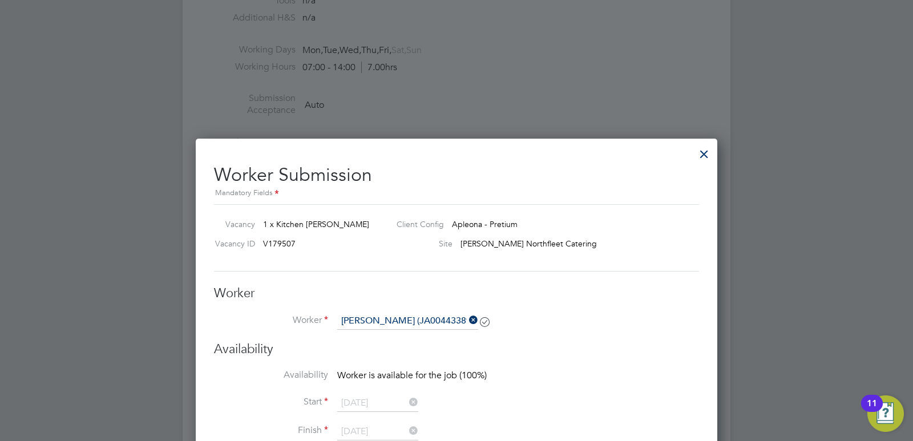
scroll to position [874, 0]
click at [702, 152] on div at bounding box center [704, 152] width 21 height 21
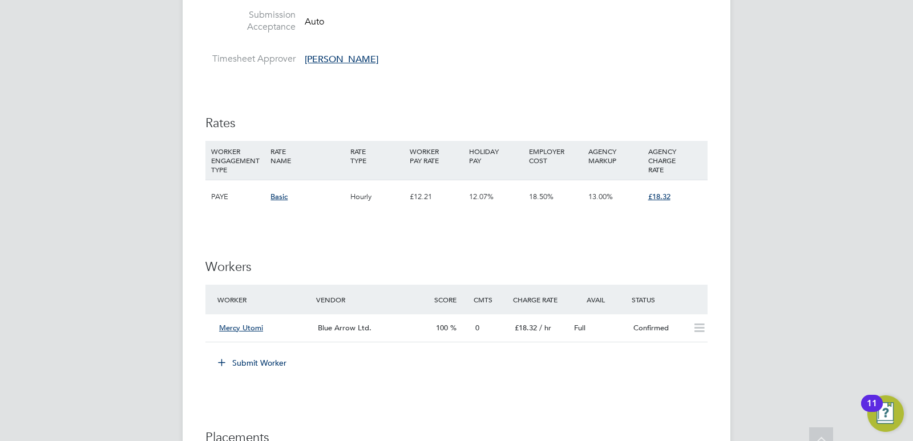
scroll to position [970, 0]
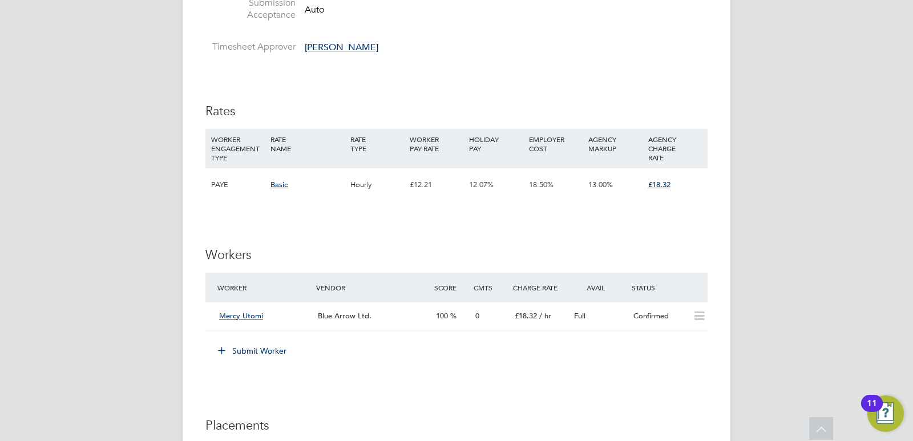
click at [257, 347] on button "Submit Worker" at bounding box center [253, 351] width 86 height 18
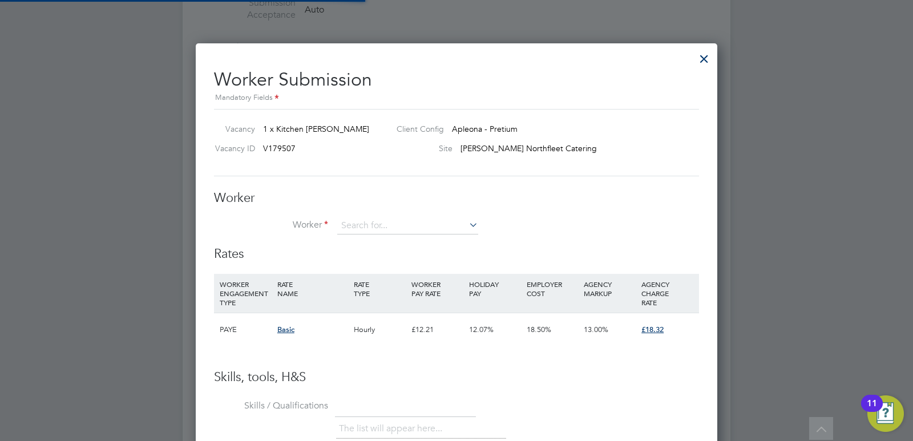
scroll to position [17, 297]
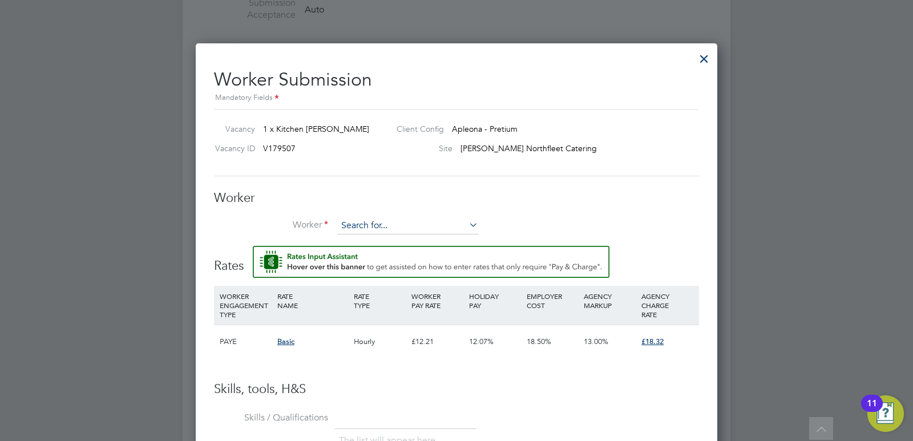
click at [354, 221] on input at bounding box center [407, 225] width 141 height 17
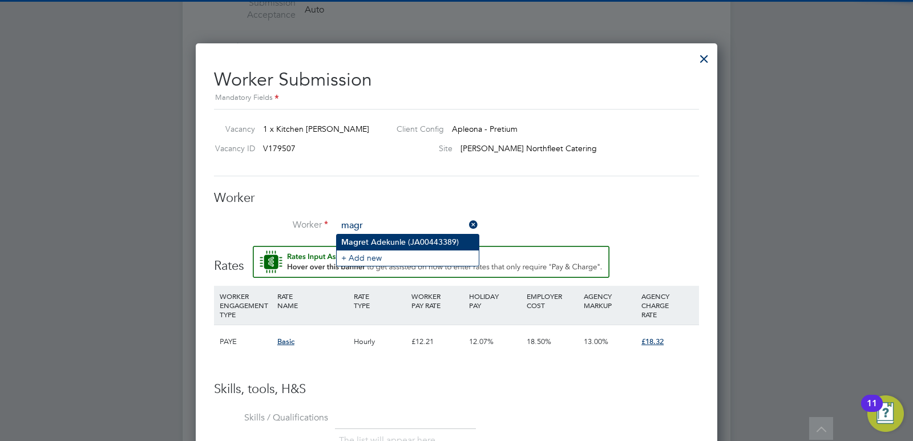
click at [375, 237] on li "Magr et Adekunle (JA00443389)" at bounding box center [408, 242] width 142 height 15
type input "[PERSON_NAME] (JA00443389)"
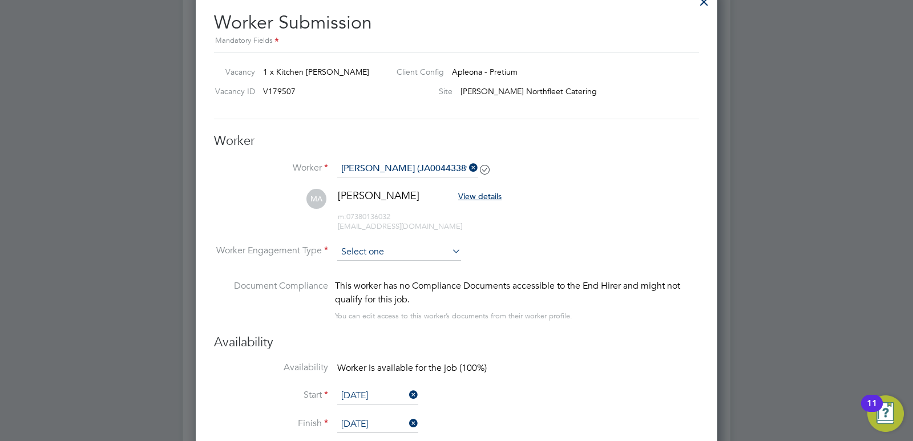
click at [385, 252] on input at bounding box center [399, 252] width 124 height 17
click at [378, 282] on li "PAYE" at bounding box center [399, 282] width 125 height 15
type input "PAYE"
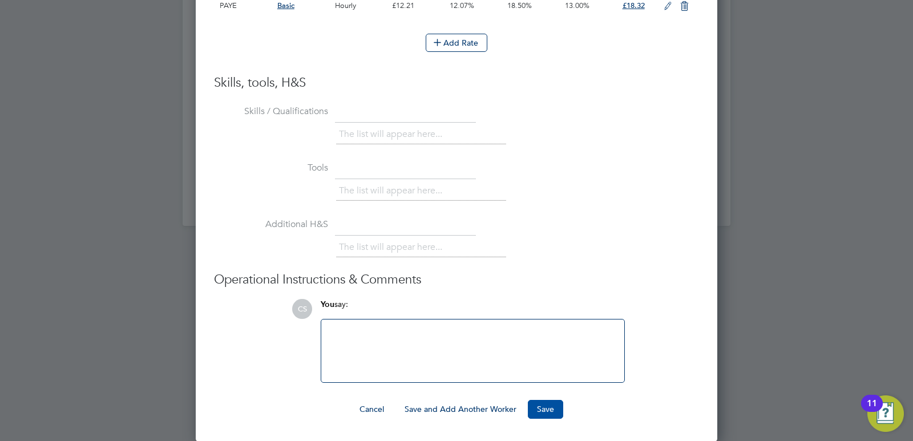
click at [549, 404] on button "Save" at bounding box center [545, 409] width 35 height 18
